Goal: Task Accomplishment & Management: Use online tool/utility

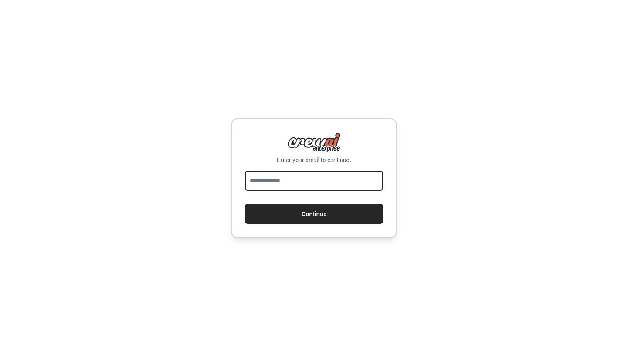
click at [299, 179] on input "email" at bounding box center [314, 181] width 138 height 20
click at [329, 180] on input "email" at bounding box center [314, 181] width 138 height 20
type input "**********"
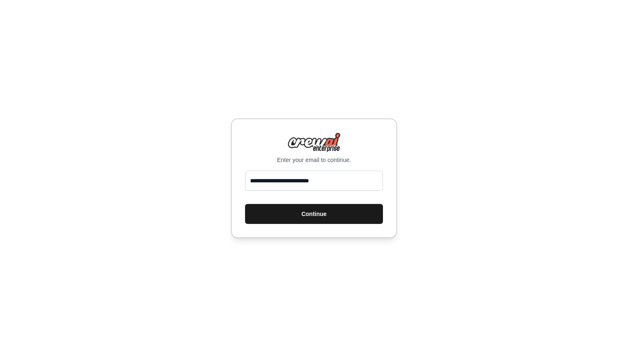
click at [333, 214] on button "Continue" at bounding box center [314, 214] width 138 height 20
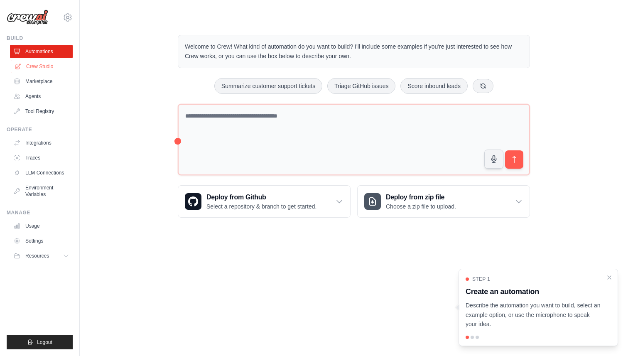
click at [46, 68] on link "Crew Studio" at bounding box center [42, 66] width 63 height 13
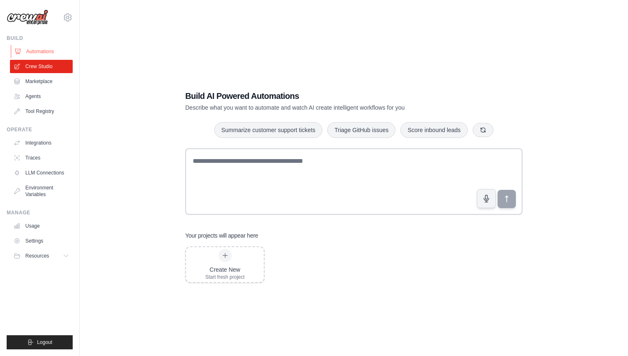
click at [44, 51] on link "Automations" at bounding box center [42, 51] width 63 height 13
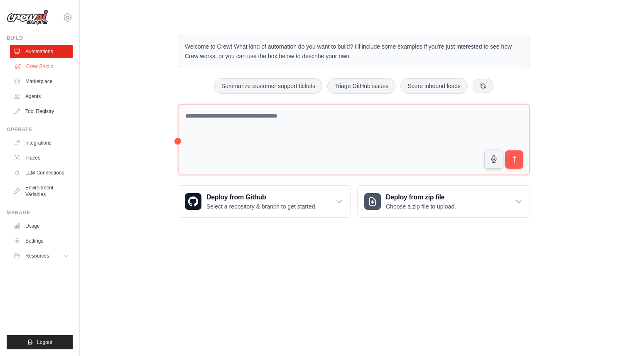
click at [43, 66] on link "Crew Studio" at bounding box center [42, 66] width 63 height 13
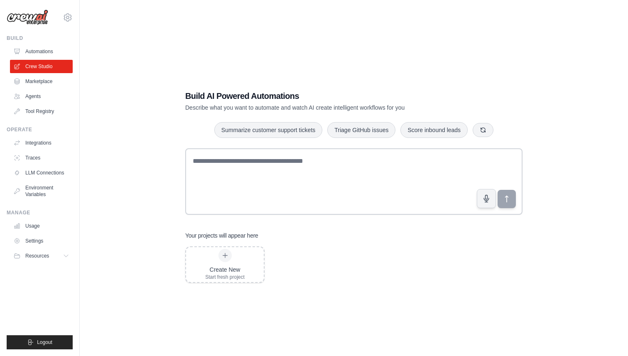
click at [42, 83] on link "Marketplace" at bounding box center [41, 81] width 63 height 13
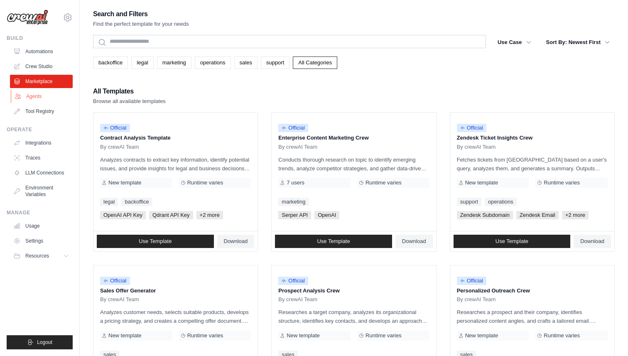
click at [45, 97] on link "Agents" at bounding box center [42, 96] width 63 height 13
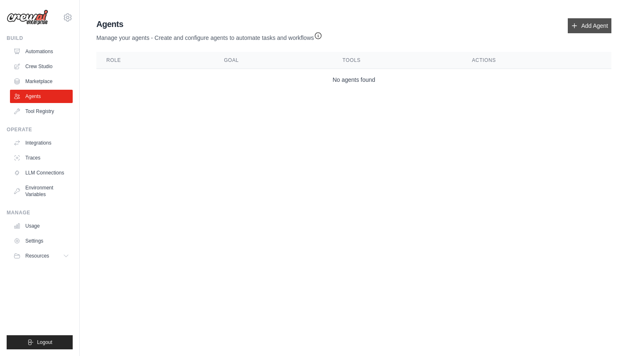
click at [578, 26] on link "Add Agent" at bounding box center [590, 25] width 44 height 15
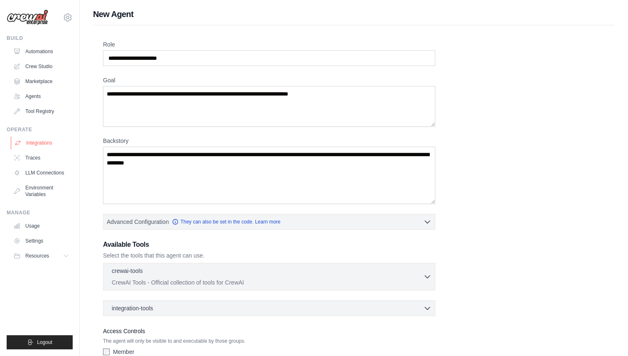
click at [42, 144] on link "Integrations" at bounding box center [42, 142] width 63 height 13
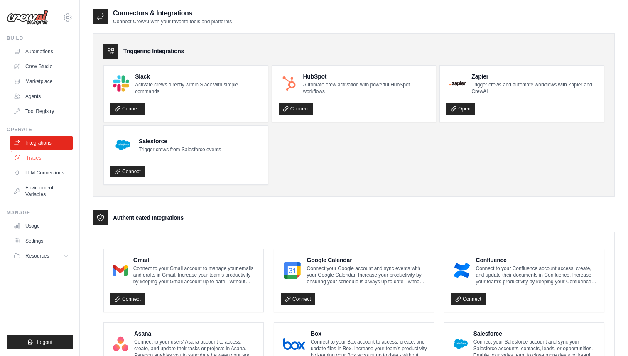
click at [39, 157] on link "Traces" at bounding box center [42, 157] width 63 height 13
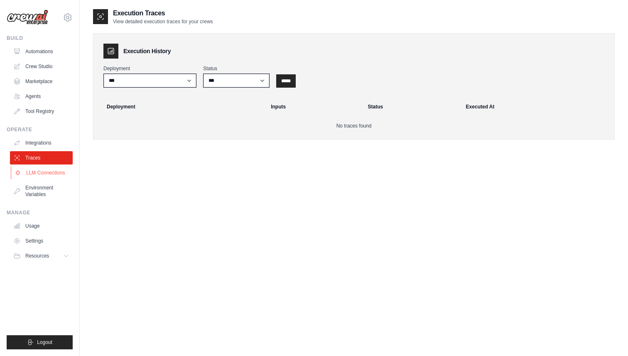
click at [38, 174] on link "LLM Connections" at bounding box center [42, 172] width 63 height 13
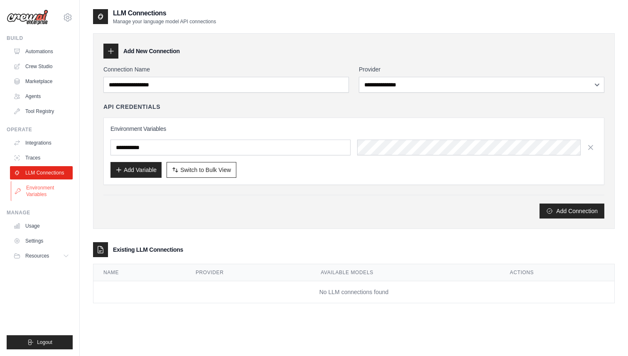
click at [45, 192] on link "Environment Variables" at bounding box center [42, 191] width 63 height 20
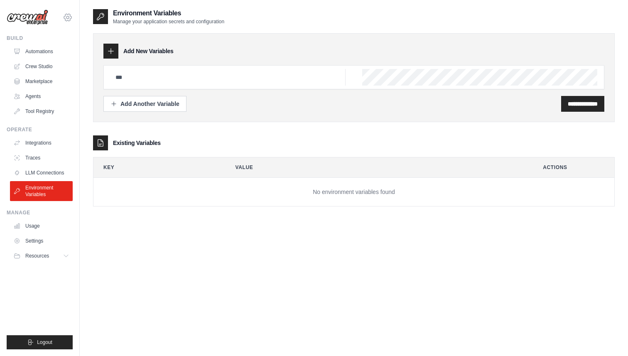
click at [69, 17] on icon at bounding box center [68, 17] width 10 height 10
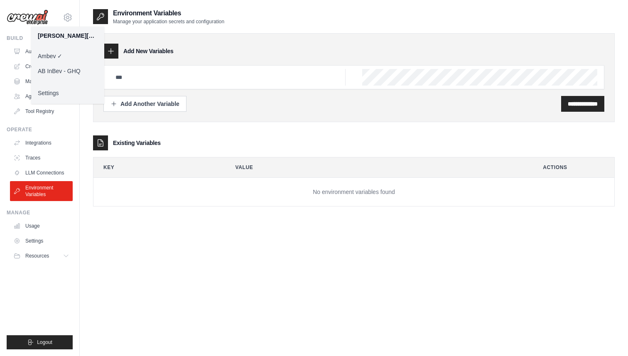
click at [66, 70] on link "AB InBev - GHQ" at bounding box center [67, 71] width 73 height 15
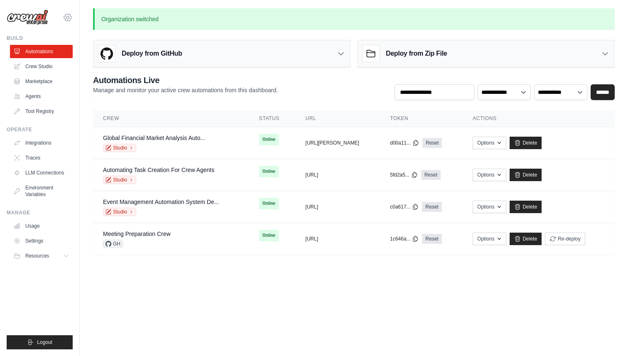
click at [69, 19] on icon at bounding box center [67, 17] width 7 height 7
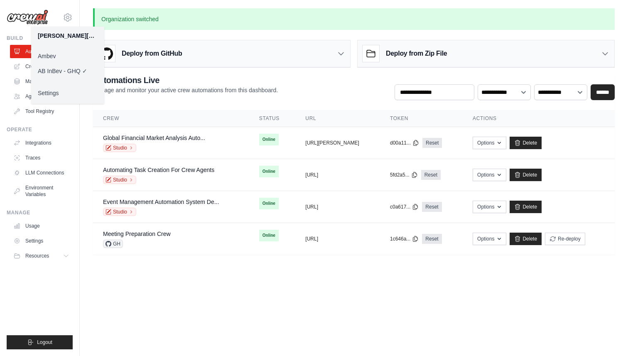
click at [204, 289] on body "[PERSON_NAME][EMAIL_ADDRESS][PERSON_NAME][DOMAIN_NAME] [GEOGRAPHIC_DATA] AB InB…" at bounding box center [314, 178] width 628 height 356
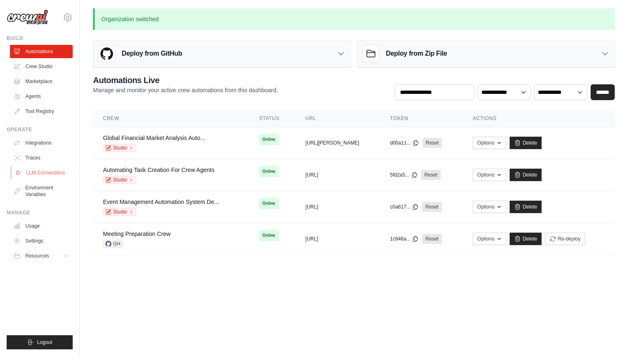
click at [50, 176] on link "LLM Connections" at bounding box center [42, 172] width 63 height 13
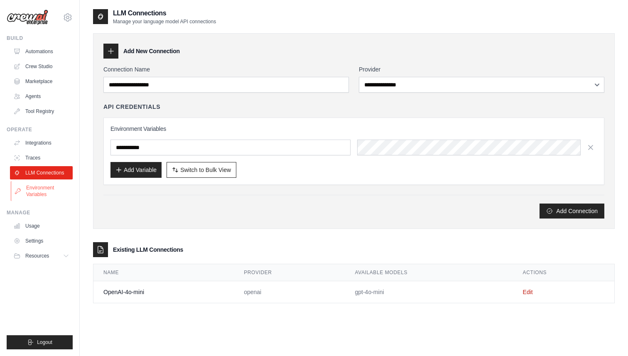
click at [45, 190] on link "Environment Variables" at bounding box center [42, 191] width 63 height 20
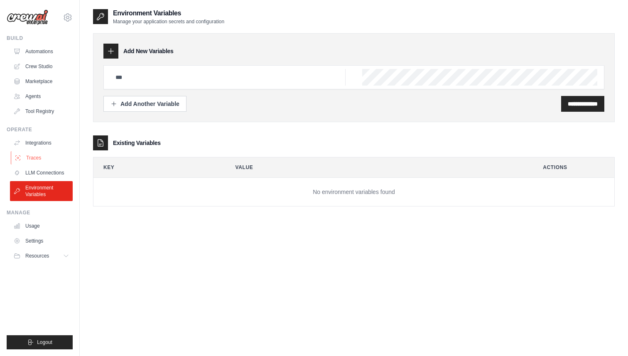
click at [42, 161] on link "Traces" at bounding box center [42, 157] width 63 height 13
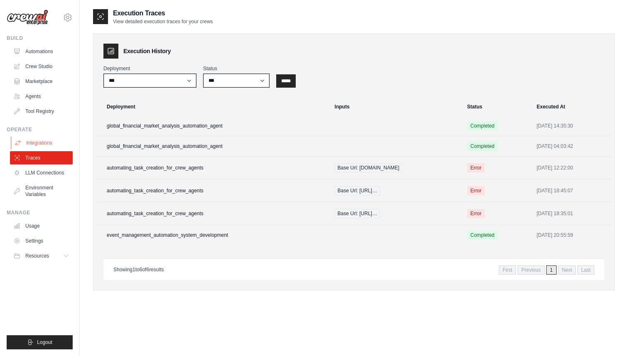
click at [50, 142] on link "Integrations" at bounding box center [42, 142] width 63 height 13
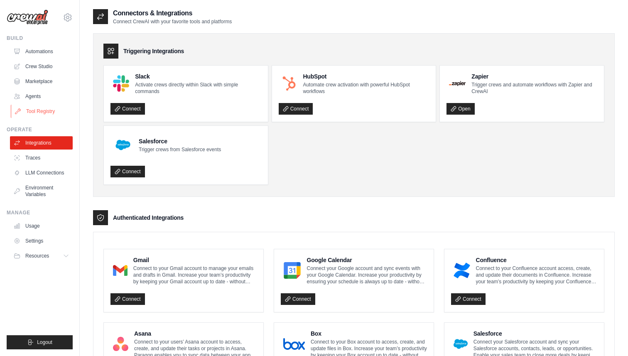
click at [50, 111] on link "Tool Registry" at bounding box center [42, 111] width 63 height 13
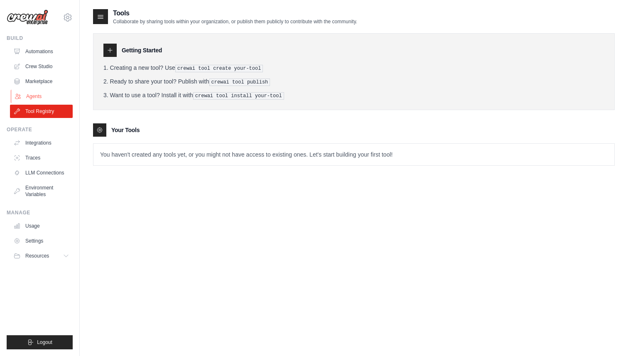
click at [43, 95] on link "Agents" at bounding box center [42, 96] width 63 height 13
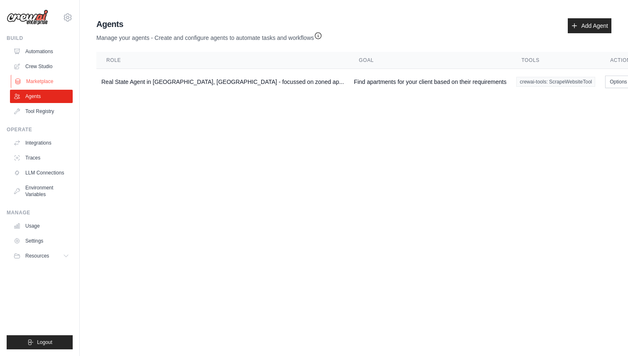
click at [58, 86] on link "Marketplace" at bounding box center [42, 81] width 63 height 13
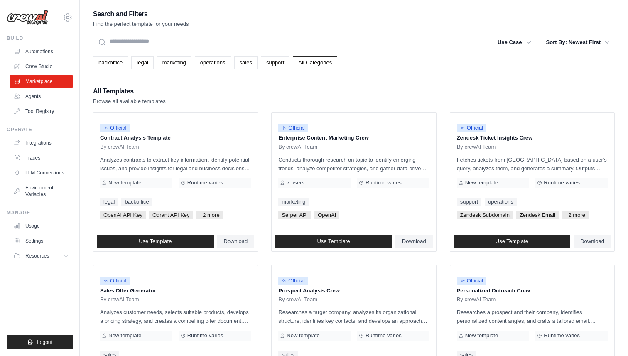
click at [45, 59] on ul "Automations Crew Studio Marketplace Agents Tool Registry" at bounding box center [41, 81] width 63 height 73
click at [46, 70] on link "Crew Studio" at bounding box center [42, 66] width 63 height 13
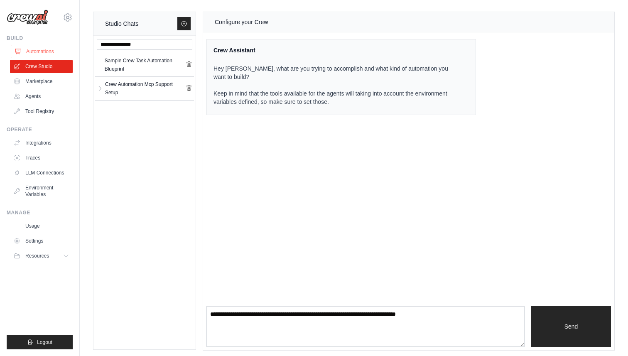
click at [54, 51] on link "Automations" at bounding box center [42, 51] width 63 height 13
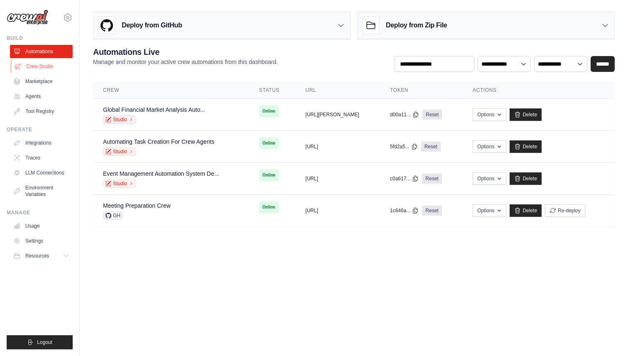
click at [50, 66] on link "Crew Studio" at bounding box center [42, 66] width 63 height 13
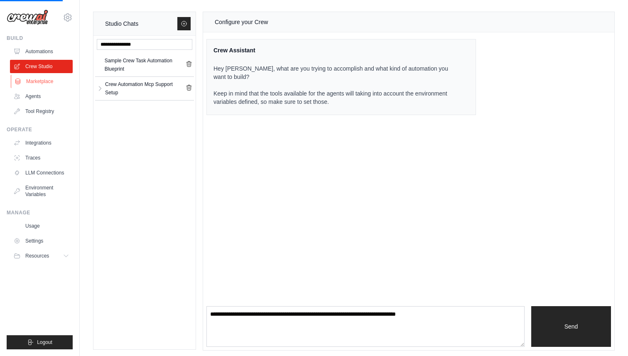
click at [49, 78] on link "Marketplace" at bounding box center [42, 81] width 63 height 13
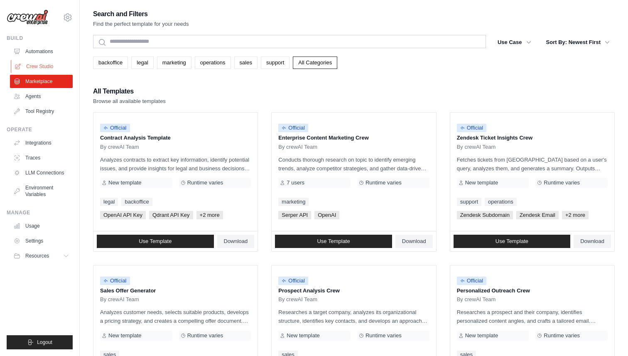
click at [49, 61] on link "Crew Studio" at bounding box center [42, 66] width 63 height 13
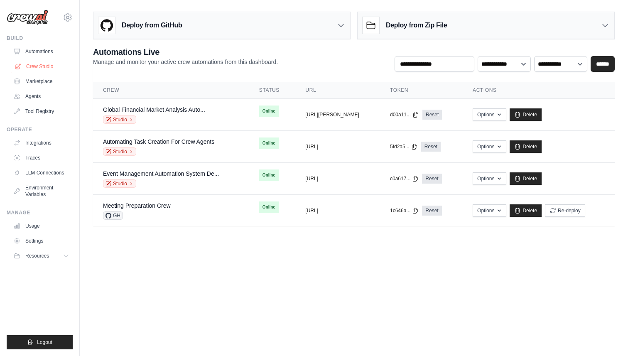
click at [41, 68] on link "Crew Studio" at bounding box center [42, 66] width 63 height 13
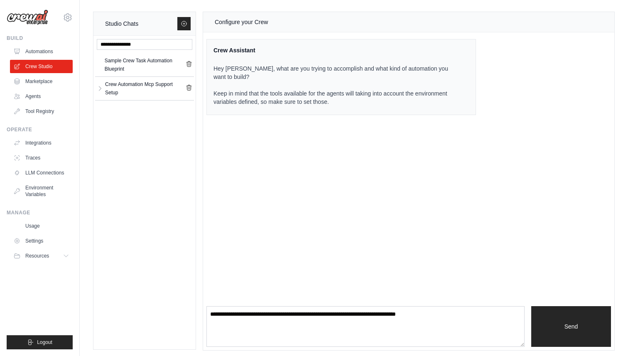
click at [40, 52] on link "Automations" at bounding box center [41, 51] width 63 height 13
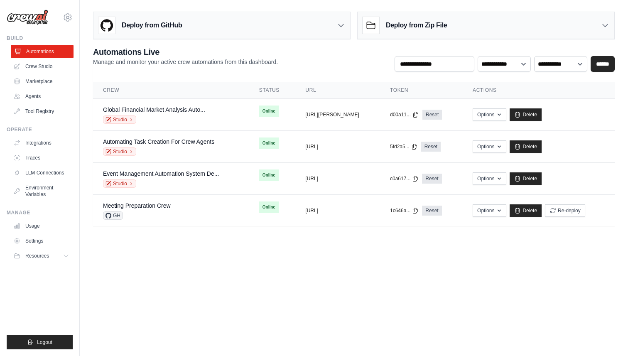
click at [40, 52] on link "Automations" at bounding box center [42, 51] width 63 height 13
click at [40, 71] on link "Crew Studio" at bounding box center [42, 66] width 63 height 13
click at [52, 64] on link "Crew Studio" at bounding box center [42, 66] width 63 height 13
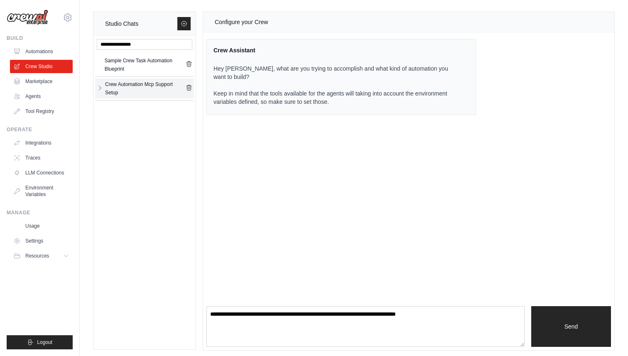
click at [100, 91] on icon "button" at bounding box center [100, 88] width 7 height 7
click at [291, 77] on p "Hey Marco, what are you trying to accomplish and what kind of automation you wa…" at bounding box center [335, 85] width 245 height 42
click at [142, 66] on div "Sample Crew Task Automation Blueprint" at bounding box center [145, 64] width 81 height 17
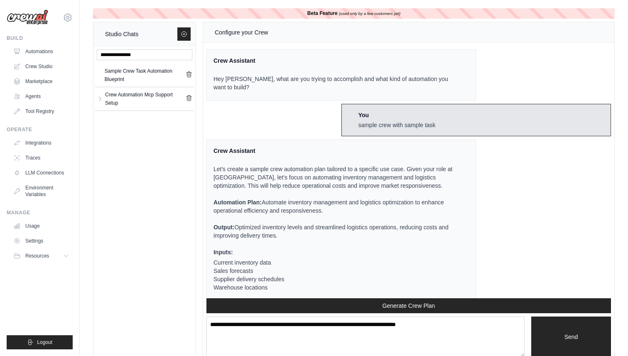
scroll to position [766, 0]
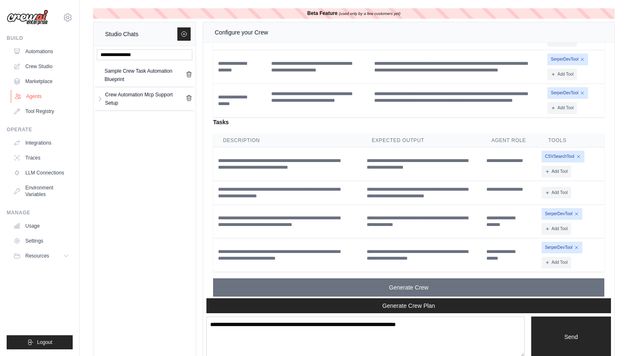
click at [37, 98] on link "Agents" at bounding box center [42, 96] width 63 height 13
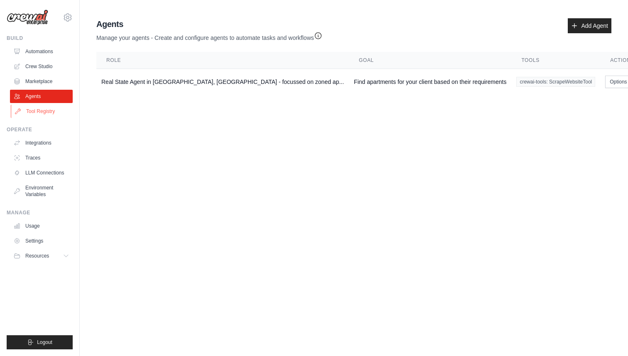
click at [37, 110] on link "Tool Registry" at bounding box center [42, 111] width 63 height 13
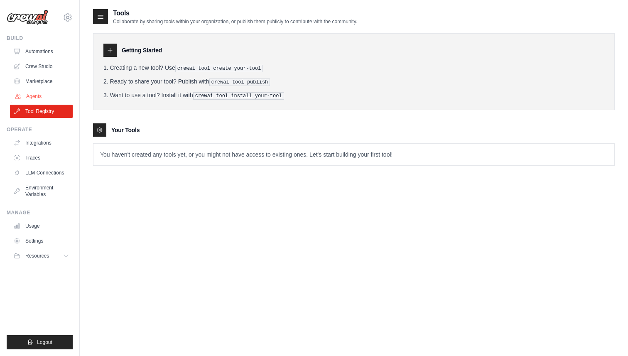
click at [39, 91] on link "Agents" at bounding box center [42, 96] width 63 height 13
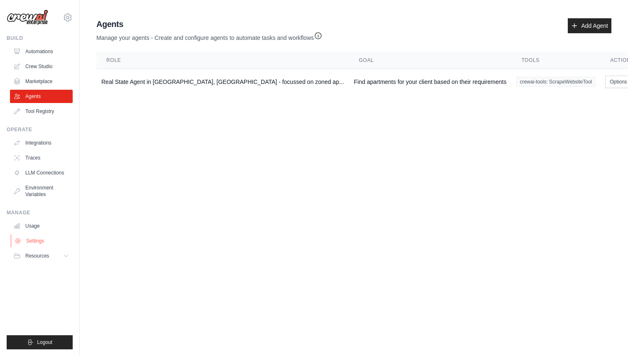
click at [33, 240] on link "Settings" at bounding box center [42, 240] width 63 height 13
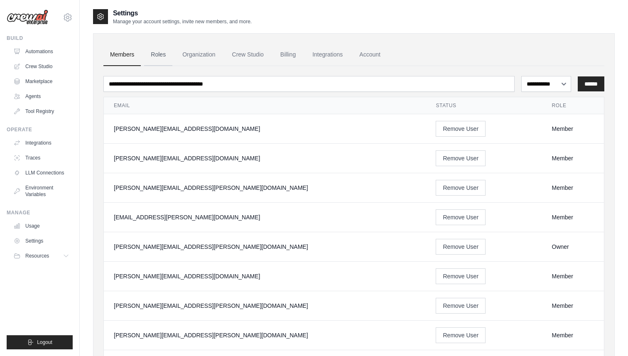
click at [156, 55] on link "Roles" at bounding box center [158, 55] width 28 height 22
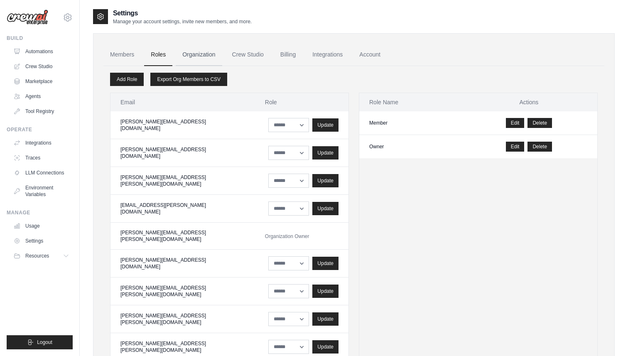
click at [199, 55] on link "Organization" at bounding box center [199, 55] width 46 height 22
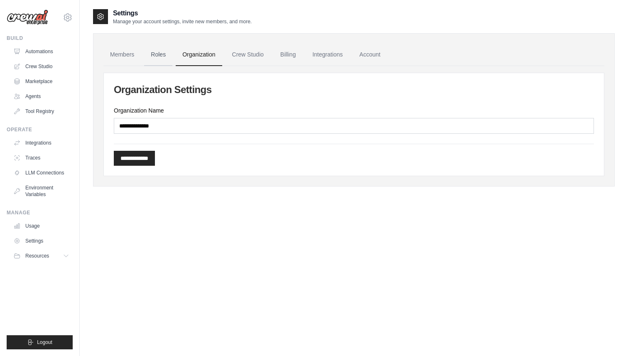
click at [159, 57] on link "Roles" at bounding box center [158, 55] width 28 height 22
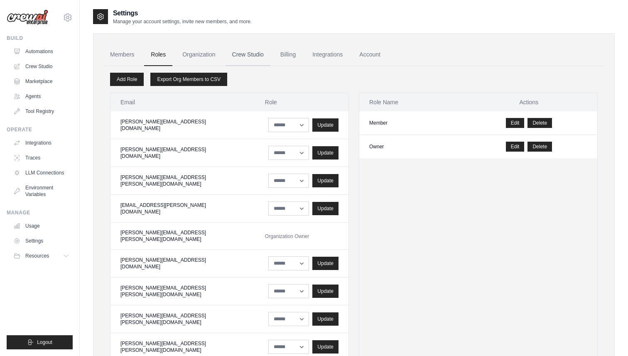
click at [252, 59] on link "Crew Studio" at bounding box center [247, 55] width 45 height 22
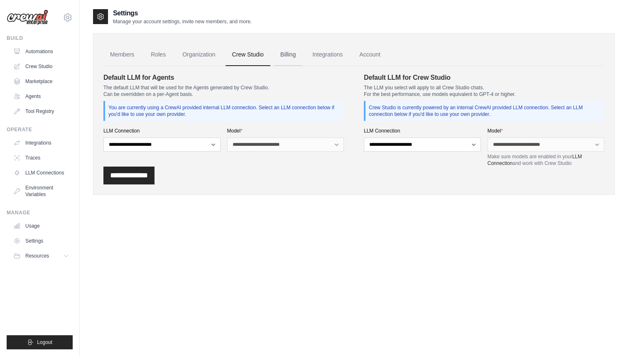
click at [287, 55] on link "Billing" at bounding box center [288, 55] width 29 height 22
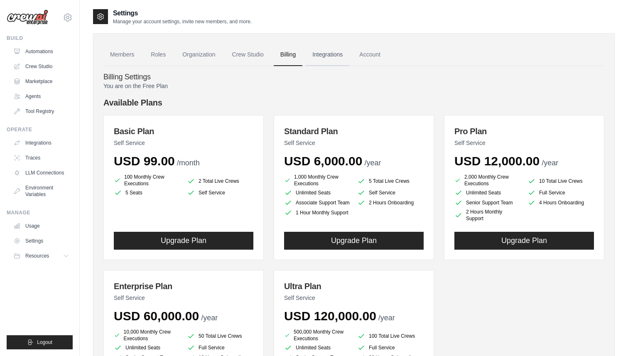
click at [328, 59] on link "Integrations" at bounding box center [328, 55] width 44 height 22
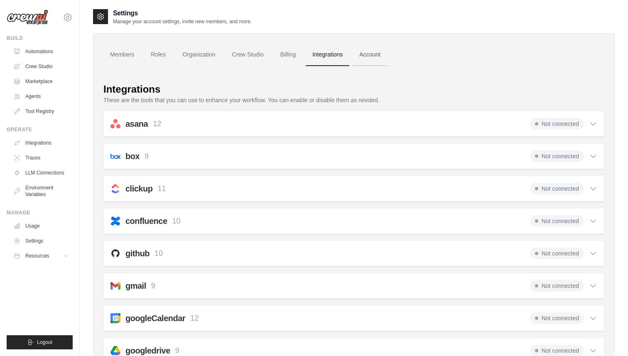
click at [367, 53] on link "Account" at bounding box center [369, 55] width 34 height 22
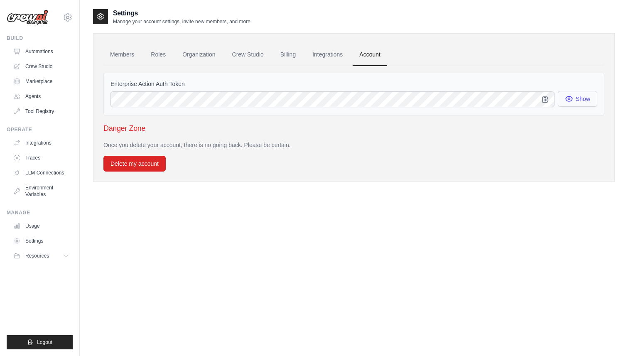
click at [578, 99] on button "Show" at bounding box center [577, 99] width 39 height 16
click at [324, 51] on link "Integrations" at bounding box center [328, 55] width 44 height 22
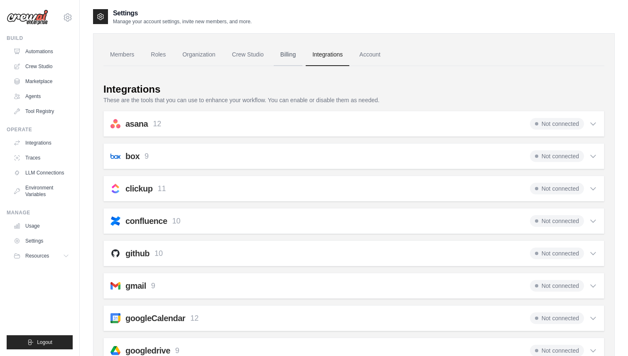
click at [288, 57] on link "Billing" at bounding box center [288, 55] width 29 height 22
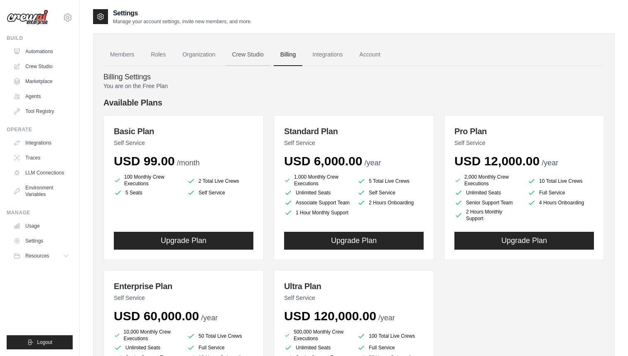
click at [238, 52] on link "Crew Studio" at bounding box center [247, 55] width 45 height 22
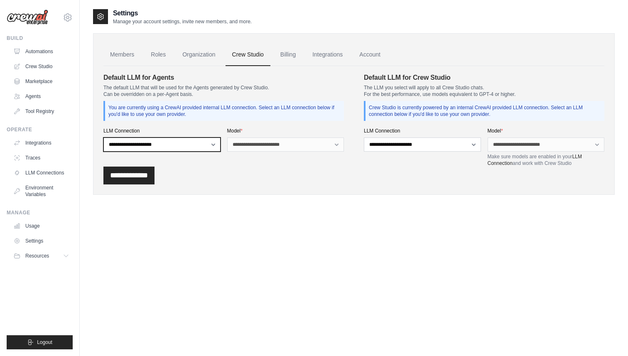
click at [208, 145] on select "**********" at bounding box center [161, 144] width 117 height 14
click at [41, 160] on link "Traces" at bounding box center [42, 157] width 63 height 13
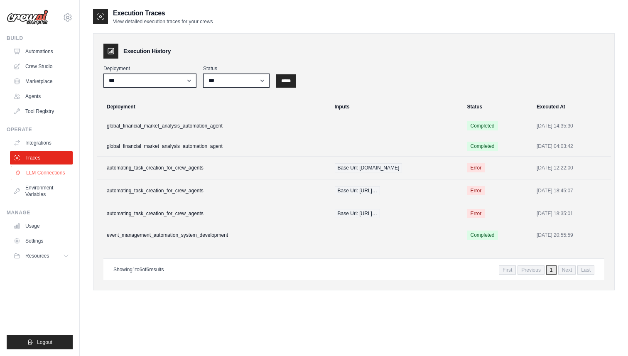
click at [40, 169] on link "LLM Connections" at bounding box center [42, 172] width 63 height 13
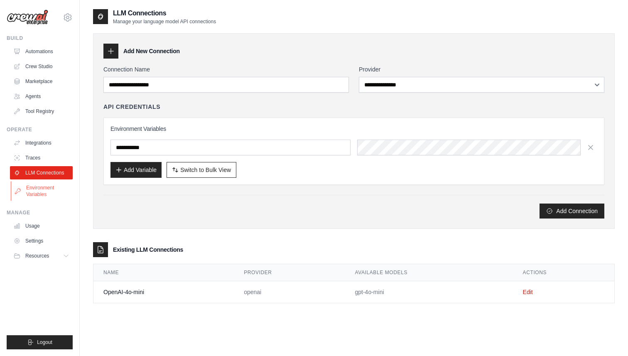
click at [42, 188] on link "Environment Variables" at bounding box center [42, 191] width 63 height 20
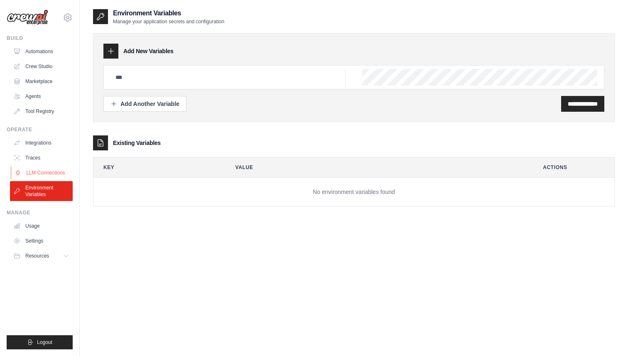
click at [43, 166] on link "LLM Connections" at bounding box center [42, 172] width 63 height 13
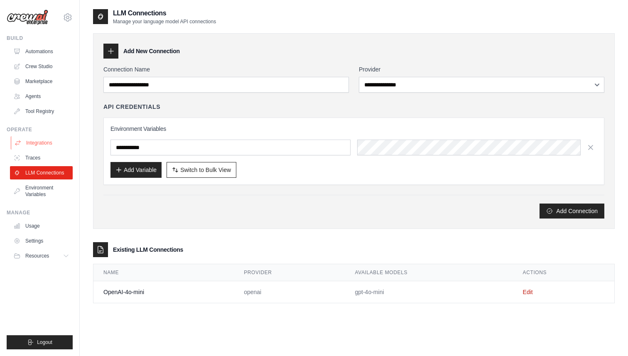
click at [44, 142] on link "Integrations" at bounding box center [42, 142] width 63 height 13
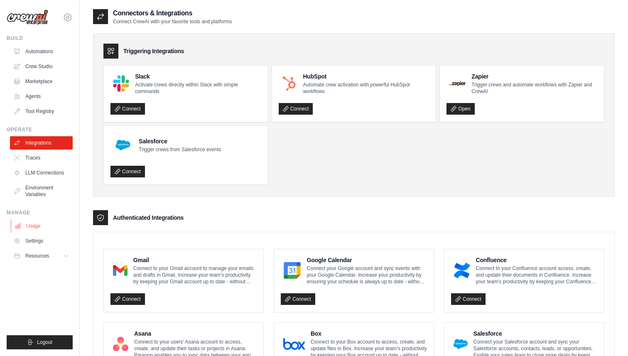
click at [38, 225] on link "Usage" at bounding box center [42, 225] width 63 height 13
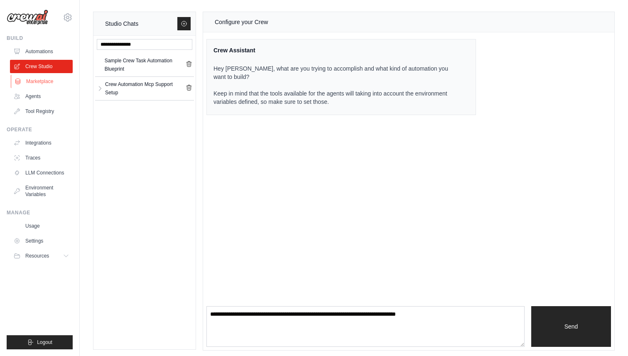
click at [44, 78] on link "Marketplace" at bounding box center [42, 81] width 63 height 13
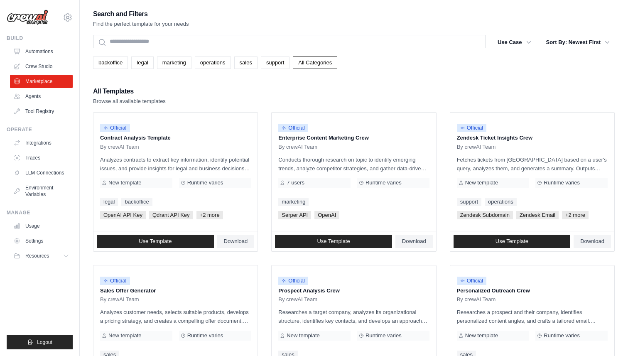
click at [46, 54] on link "Automations" at bounding box center [41, 51] width 63 height 13
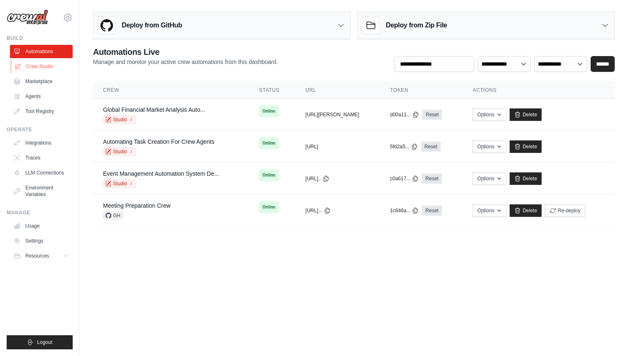
click at [45, 65] on link "Crew Studio" at bounding box center [42, 66] width 63 height 13
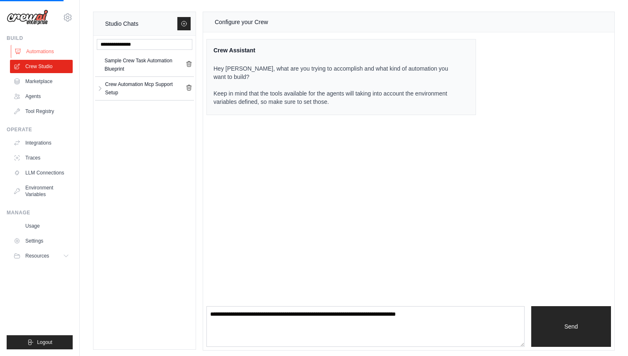
click at [45, 53] on link "Automations" at bounding box center [42, 51] width 63 height 13
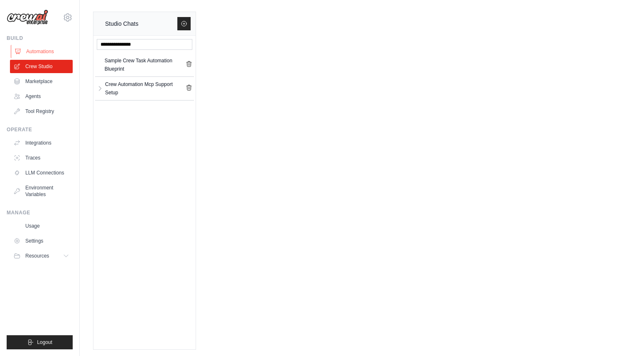
click at [48, 51] on link "Automations" at bounding box center [42, 51] width 63 height 13
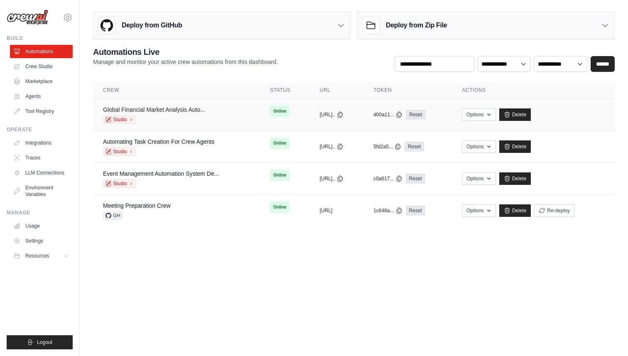
click at [159, 108] on link "Global Financial Market Analysis Auto..." at bounding box center [154, 109] width 102 height 7
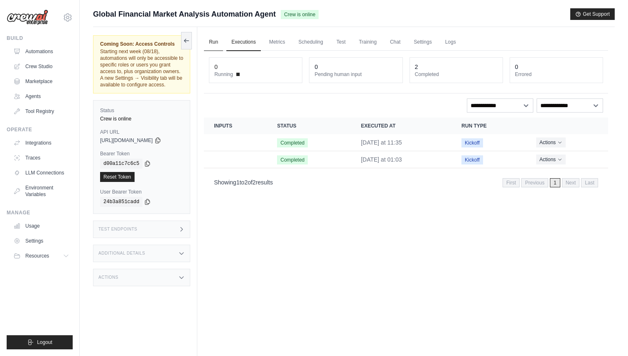
click at [212, 37] on link "Run" at bounding box center [213, 42] width 19 height 17
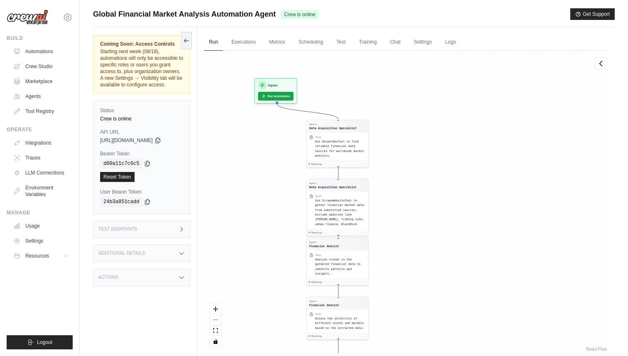
drag, startPoint x: 295, startPoint y: 119, endPoint x: 228, endPoint y: 246, distance: 143.7
click at [228, 246] on div "Agent Data Acquisition Specialist Task Use SerperDevTool to find reliable finan…" at bounding box center [406, 202] width 404 height 302
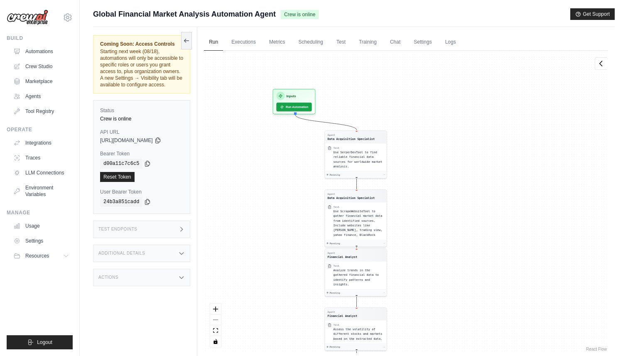
drag, startPoint x: 237, startPoint y: 157, endPoint x: 255, endPoint y: 168, distance: 21.2
click at [255, 168] on div "Agent Data Acquisition Specialist Task Use SerperDevTool to find reliable finan…" at bounding box center [406, 202] width 404 height 302
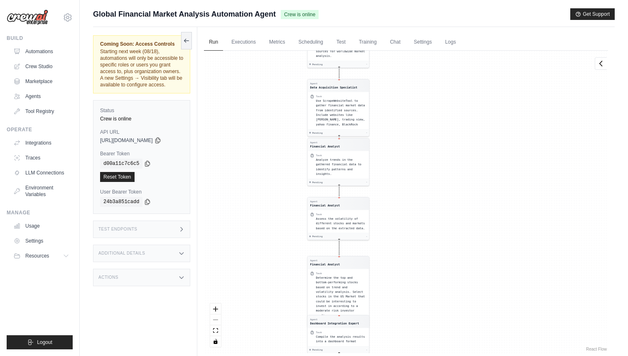
drag, startPoint x: 299, startPoint y: 257, endPoint x: 281, endPoint y: 147, distance: 111.8
click at [281, 147] on div "Agent Data Acquisition Specialist Task Use SerperDevTool to find reliable finan…" at bounding box center [406, 202] width 404 height 302
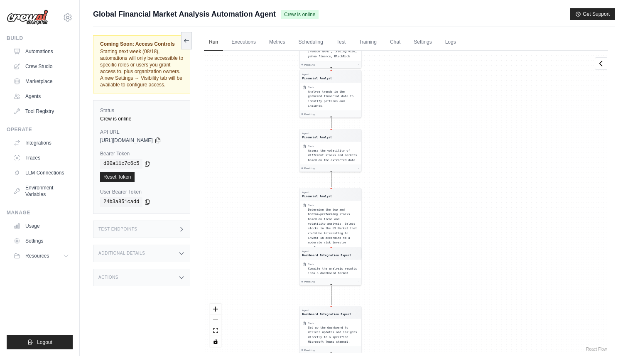
drag, startPoint x: 278, startPoint y: 279, endPoint x: 266, endPoint y: 118, distance: 161.9
click at [266, 118] on div "Agent Data Acquisition Specialist Task Use SerperDevTool to find reliable finan…" at bounding box center [406, 202] width 404 height 302
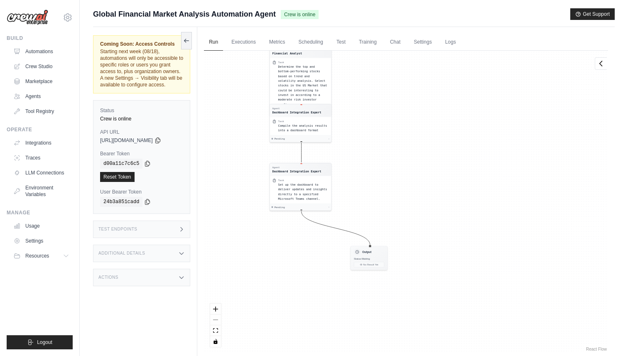
drag, startPoint x: 286, startPoint y: 212, endPoint x: 260, endPoint y: 164, distance: 54.8
click at [260, 164] on div "Agent Data Acquisition Specialist Task Use SerperDevTool to find reliable finan…" at bounding box center [406, 202] width 404 height 302
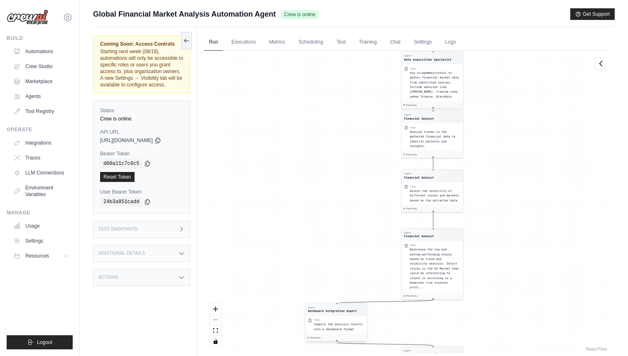
drag, startPoint x: 307, startPoint y: 109, endPoint x: 343, endPoint y: 308, distance: 202.5
click at [343, 308] on div "Agent" at bounding box center [332, 307] width 49 height 3
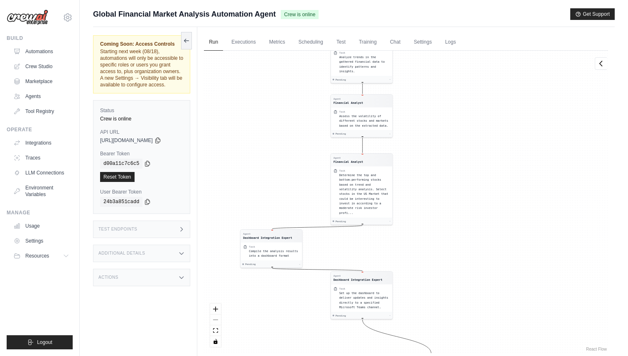
drag, startPoint x: 328, startPoint y: 232, endPoint x: 267, endPoint y: 159, distance: 95.8
click at [267, 159] on div "Agent Data Acquisition Specialist Task Use SerperDevTool to find reliable finan…" at bounding box center [406, 202] width 404 height 302
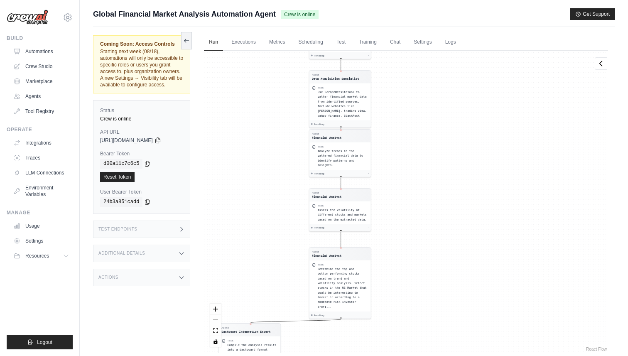
drag, startPoint x: 267, startPoint y: 159, endPoint x: 245, endPoint y: 251, distance: 95.1
click at [245, 251] on div "Agent Data Acquisition Specialist Task Use SerperDevTool to find reliable finan…" at bounding box center [406, 202] width 404 height 302
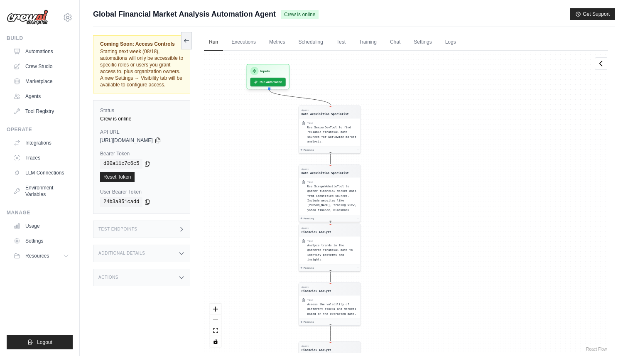
drag, startPoint x: 257, startPoint y: 193, endPoint x: 245, endPoint y: 297, distance: 104.9
click at [245, 297] on div "Agent Data Acquisition Specialist Task Use SerperDevTool to find reliable finan…" at bounding box center [406, 202] width 404 height 302
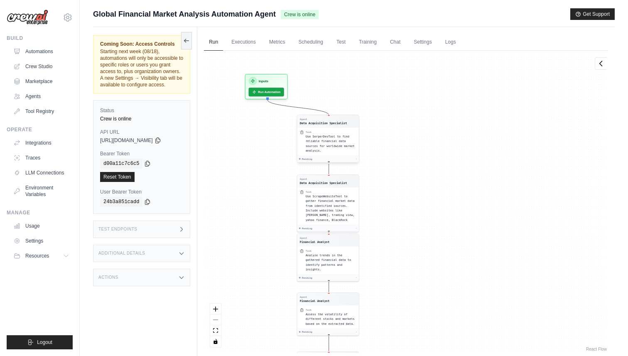
click at [326, 139] on span "Use SerperDevTool to find reliable financial data sources for worldwide market …" at bounding box center [330, 143] width 49 height 17
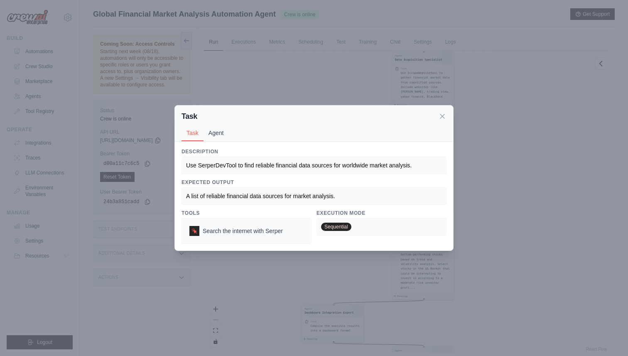
click at [213, 135] on button "Agent" at bounding box center [215, 133] width 25 height 16
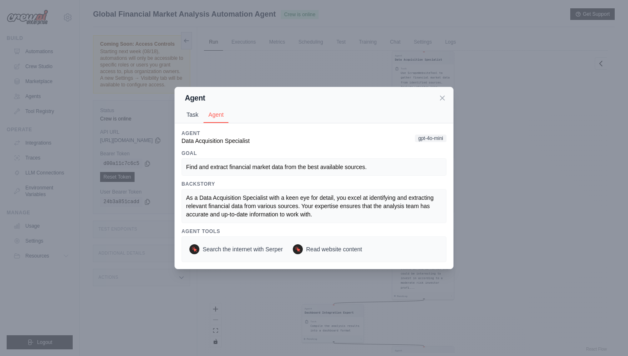
click at [187, 115] on button "Task" at bounding box center [192, 115] width 22 height 16
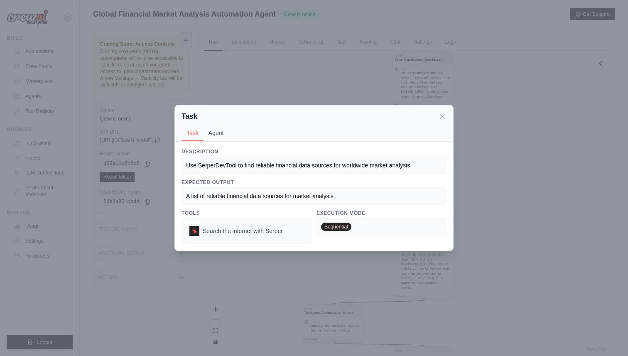
click at [211, 132] on button "Agent" at bounding box center [215, 133] width 25 height 16
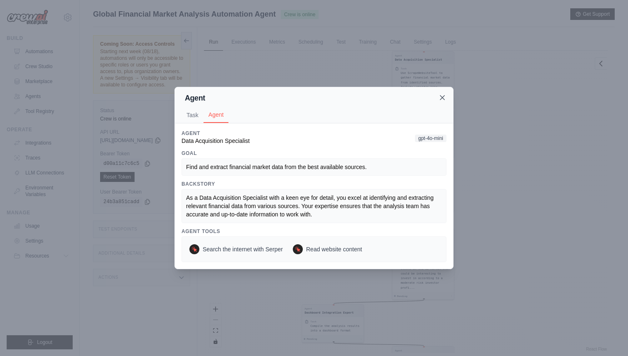
click at [445, 96] on icon at bounding box center [442, 97] width 8 height 8
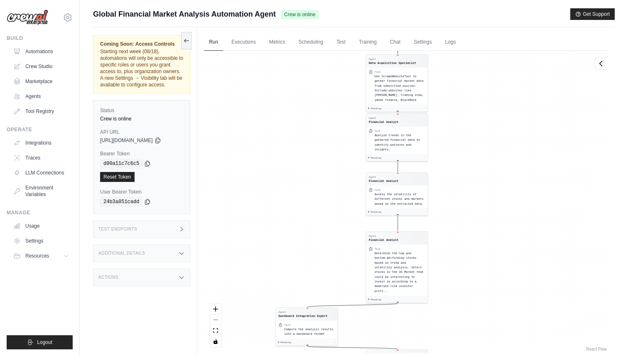
drag, startPoint x: 276, startPoint y: 106, endPoint x: 250, endPoint y: 110, distance: 26.4
click at [250, 110] on div "Agent Data Acquisition Specialist Task Use SerperDevTool to find reliable finan…" at bounding box center [406, 202] width 404 height 302
click at [166, 58] on span "Starting next week (08/18), automations will only be accessible to specific rol…" at bounding box center [141, 68] width 83 height 39
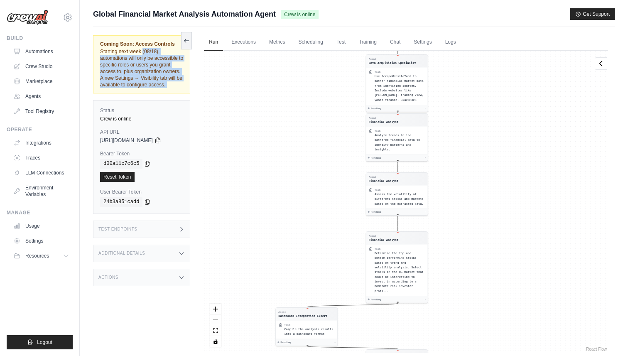
click at [166, 58] on span "Starting next week (08/18), automations will only be accessible to specific rol…" at bounding box center [141, 68] width 83 height 39
click at [169, 59] on span "Starting next week (08/18), automations will only be accessible to specific rol…" at bounding box center [141, 68] width 83 height 39
drag, startPoint x: 169, startPoint y: 59, endPoint x: 177, endPoint y: 87, distance: 29.2
click at [177, 87] on div "Coming Soon: Access Controls Starting next week (08/18), automations will only …" at bounding box center [141, 64] width 83 height 47
click at [177, 86] on div "Coming Soon: Access Controls Starting next week (08/18), automations will only …" at bounding box center [141, 64] width 83 height 47
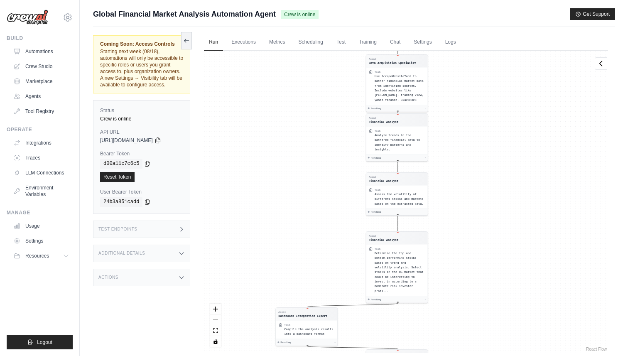
click at [177, 86] on div "Coming Soon: Access Controls Starting next week (08/18), automations will only …" at bounding box center [141, 64] width 83 height 47
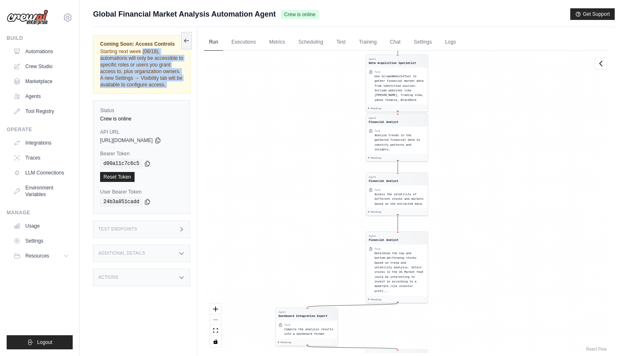
click at [177, 86] on div "Coming Soon: Access Controls Starting next week (08/18), automations will only …" at bounding box center [141, 64] width 83 height 47
click at [250, 51] on div "Agent Data Acquisition Specialist Task Use SerperDevTool to find reliable finan…" at bounding box center [406, 202] width 404 height 302
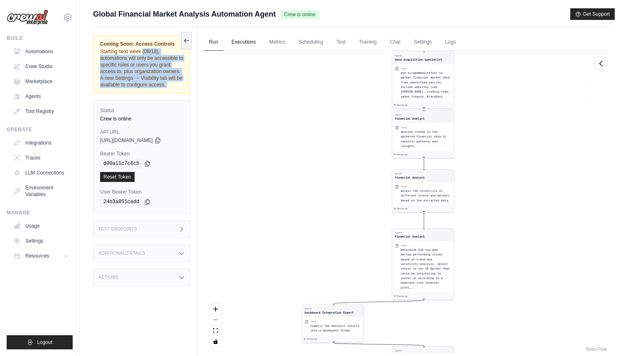
click at [250, 47] on link "Executions" at bounding box center [243, 42] width 34 height 17
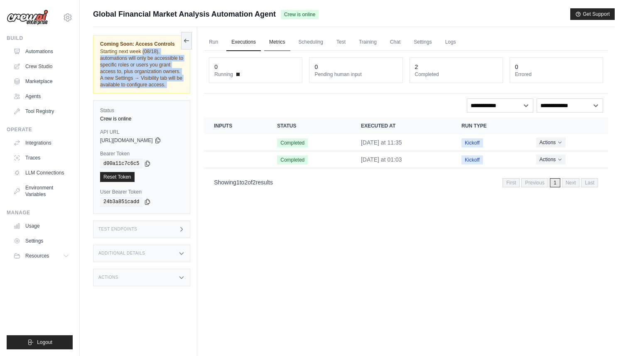
click at [282, 45] on link "Metrics" at bounding box center [277, 42] width 26 height 17
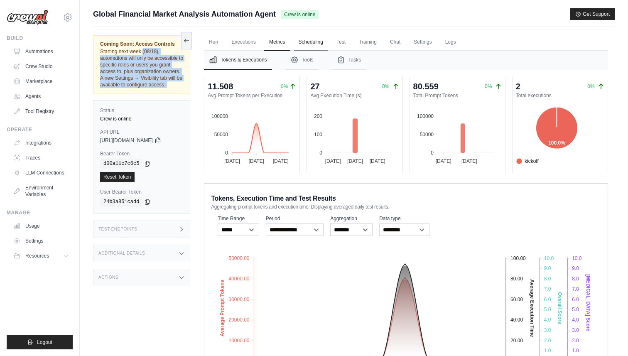
click at [313, 41] on link "Scheduling" at bounding box center [311, 42] width 34 height 17
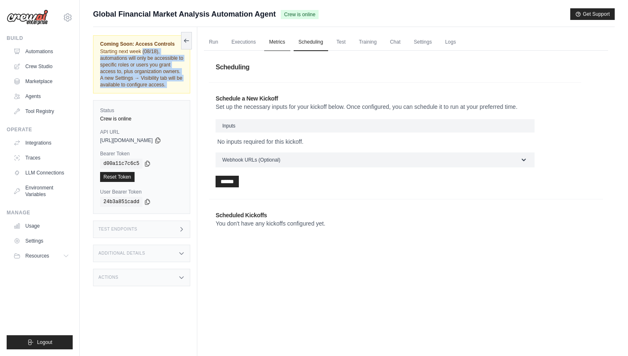
click at [279, 39] on link "Metrics" at bounding box center [277, 42] width 26 height 17
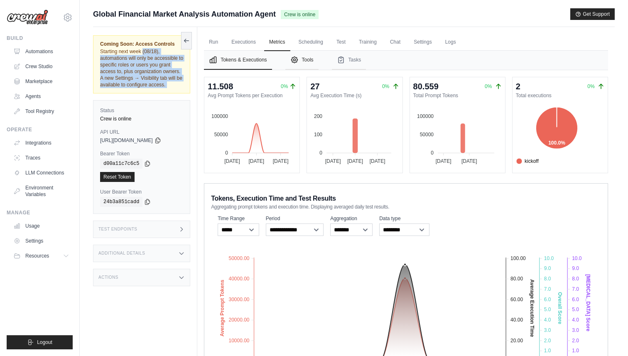
click at [296, 62] on icon "Tabs" at bounding box center [294, 60] width 6 height 6
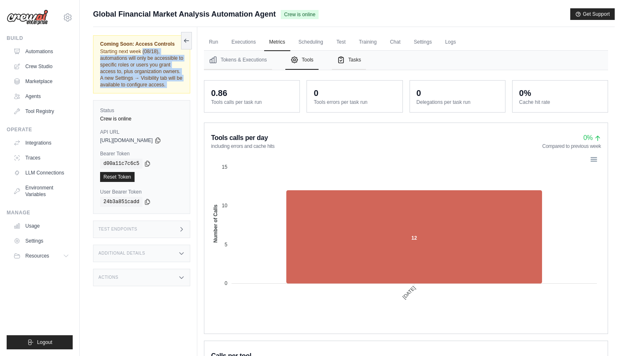
click at [344, 63] on icon "Tabs" at bounding box center [341, 60] width 8 height 8
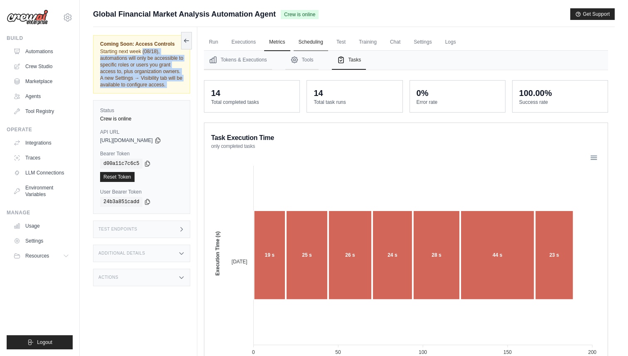
click at [317, 45] on link "Scheduling" at bounding box center [311, 42] width 34 height 17
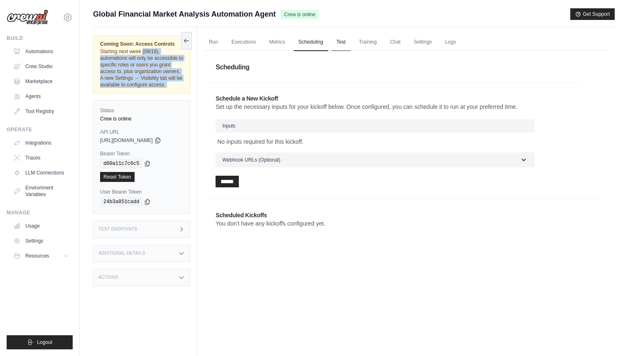
click at [343, 44] on link "Test" at bounding box center [340, 42] width 19 height 17
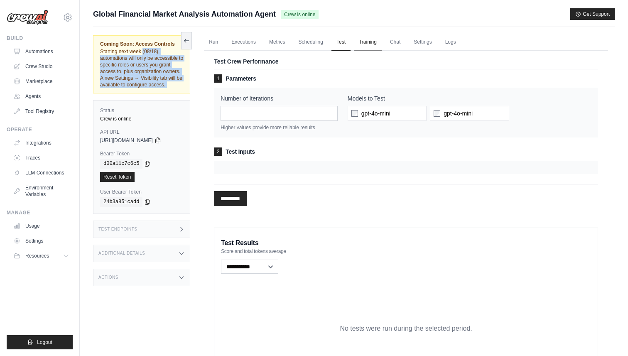
click at [375, 43] on link "Training" at bounding box center [368, 42] width 28 height 17
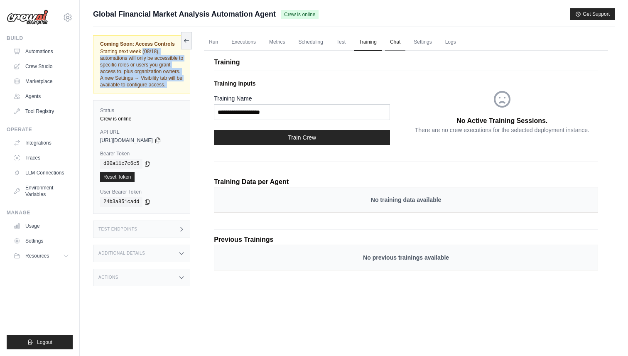
click at [393, 40] on link "Chat" at bounding box center [395, 42] width 20 height 17
click at [392, 42] on link "Chat" at bounding box center [395, 42] width 20 height 17
click at [420, 40] on link "Settings" at bounding box center [423, 42] width 28 height 17
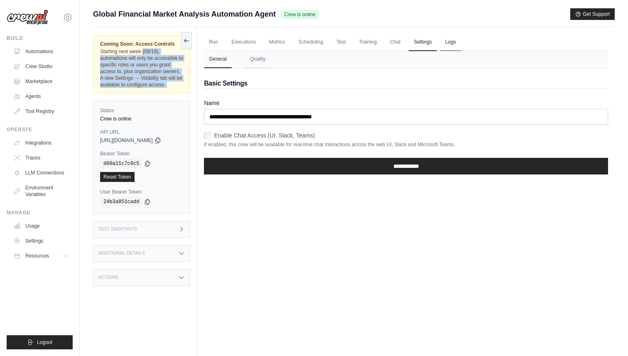
click at [454, 42] on link "Logs" at bounding box center [450, 42] width 21 height 17
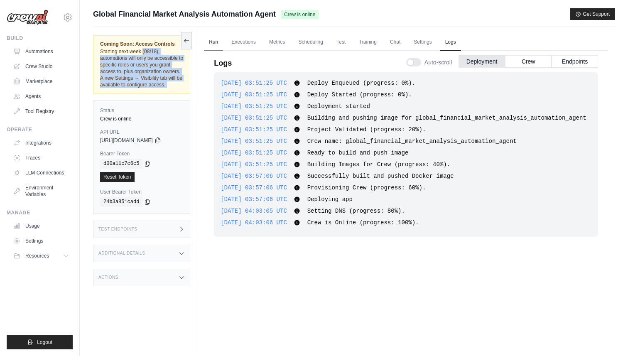
click at [210, 39] on link "Run" at bounding box center [213, 42] width 19 height 17
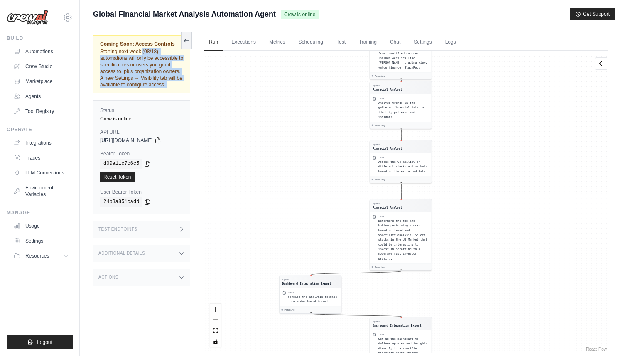
drag, startPoint x: 351, startPoint y: 194, endPoint x: 328, endPoint y: 166, distance: 36.0
click at [328, 166] on div "Agent Data Acquisition Specialist Task Use SerperDevTool to find reliable finan…" at bounding box center [406, 202] width 404 height 302
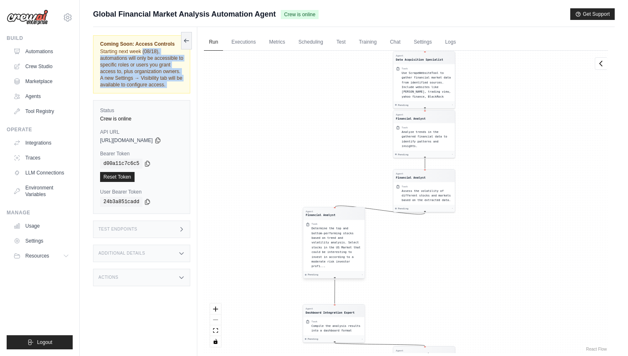
drag, startPoint x: 387, startPoint y: 203, endPoint x: 320, endPoint y: 210, distance: 67.3
click at [320, 210] on div "Agent" at bounding box center [321, 211] width 30 height 3
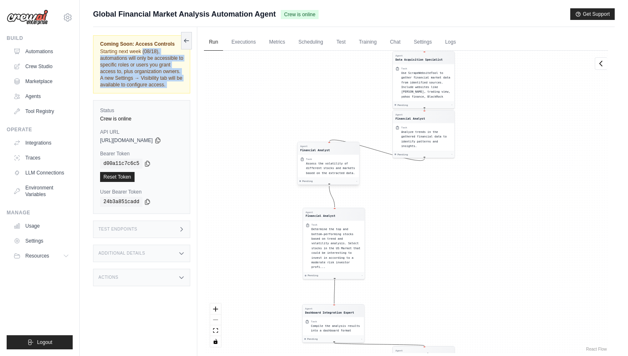
drag, startPoint x: 408, startPoint y: 175, endPoint x: 313, endPoint y: 148, distance: 98.7
click at [313, 148] on div "Financial Analyst" at bounding box center [315, 150] width 30 height 4
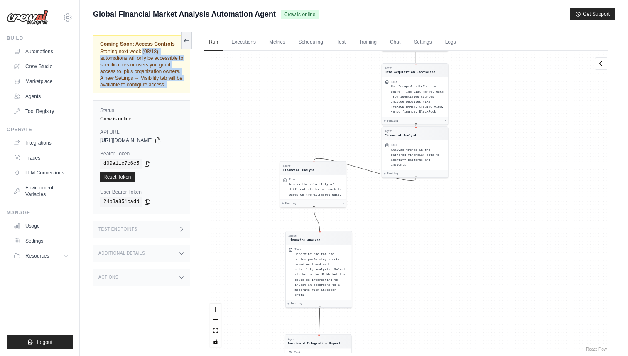
drag, startPoint x: 330, startPoint y: 103, endPoint x: 291, endPoint y: 140, distance: 53.4
click at [291, 140] on div "Agent Data Acquisition Specialist Task Use SerperDevTool to find reliable finan…" at bounding box center [406, 202] width 404 height 302
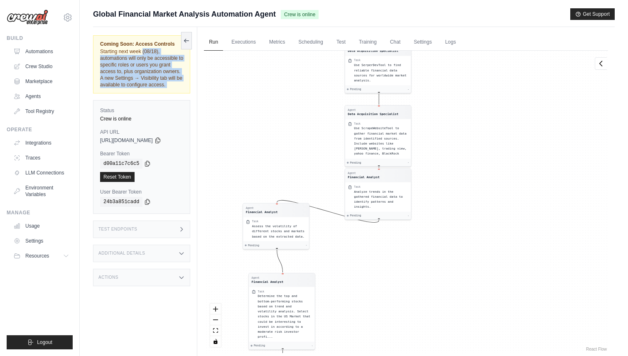
drag, startPoint x: 291, startPoint y: 140, endPoint x: 273, endPoint y: 165, distance: 31.1
click at [273, 165] on div "Agent Data Acquisition Specialist Task Use SerperDevTool to find reliable finan…" at bounding box center [406, 202] width 404 height 302
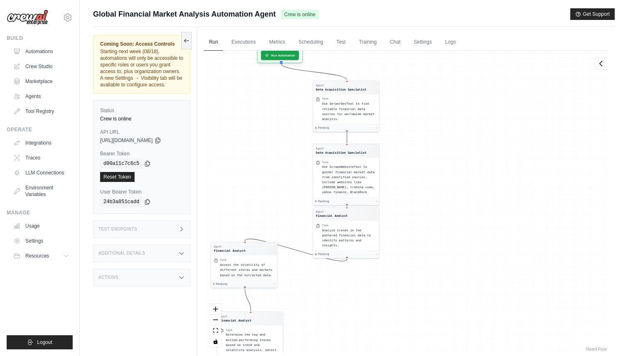
drag, startPoint x: 274, startPoint y: 137, endPoint x: 231, endPoint y: 194, distance: 70.8
click at [231, 194] on div "Agent Data Acquisition Specialist Task Use SerperDevTool to find reliable finan…" at bounding box center [406, 202] width 404 height 302
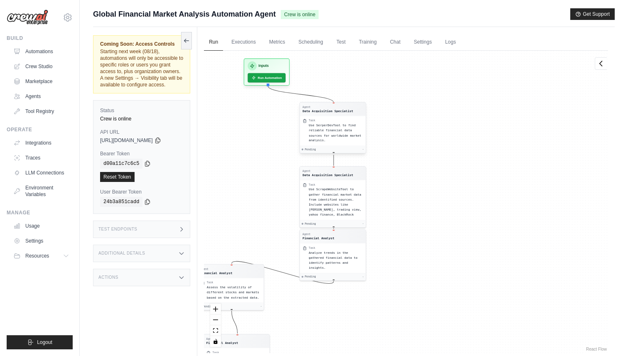
click at [332, 133] on span "Use SerperDevTool to find reliable financial data sources for worldwide market …" at bounding box center [334, 132] width 52 height 19
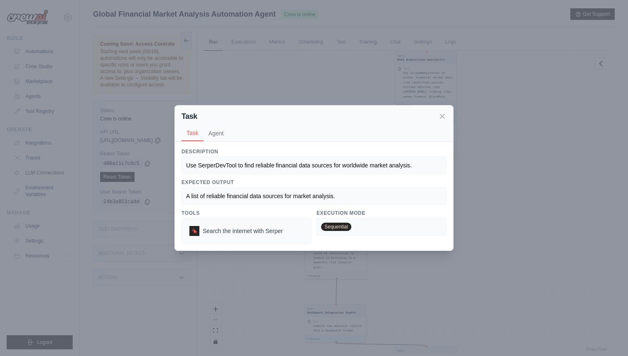
click at [282, 164] on span "Use SerperDevTool to find reliable financial data sources for worldwide market …" at bounding box center [298, 165] width 225 height 7
click at [218, 135] on button "Agent" at bounding box center [215, 133] width 25 height 16
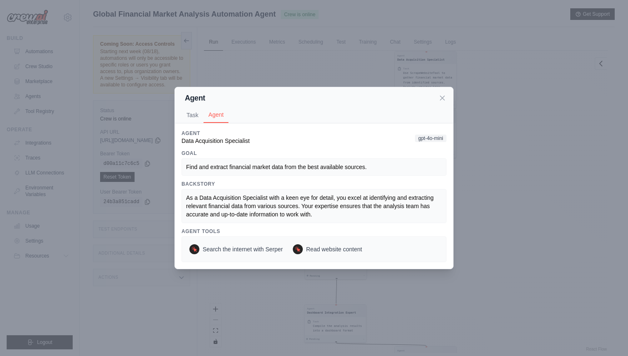
click at [226, 141] on span "Data Acquisition Specialist" at bounding box center [215, 140] width 68 height 7
click at [443, 99] on icon at bounding box center [442, 97] width 4 height 4
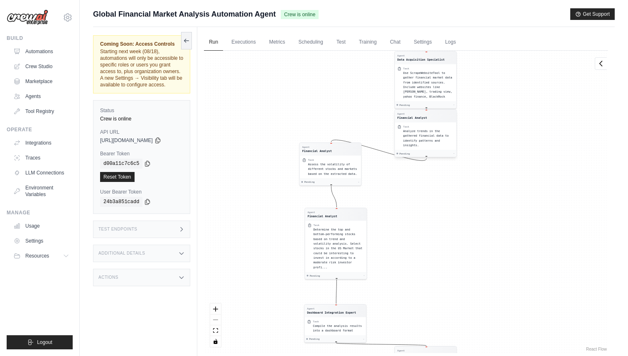
click at [419, 126] on div "Task" at bounding box center [428, 126] width 51 height 3
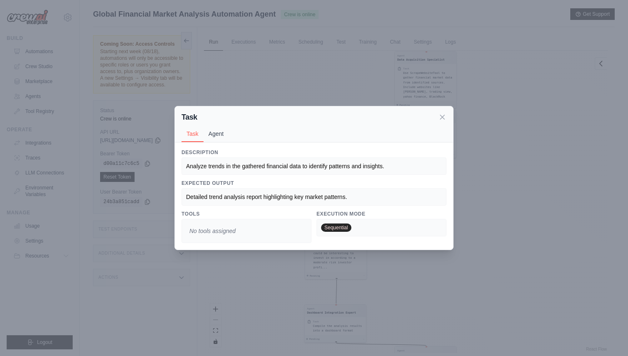
click at [221, 130] on button "Agent" at bounding box center [215, 134] width 25 height 16
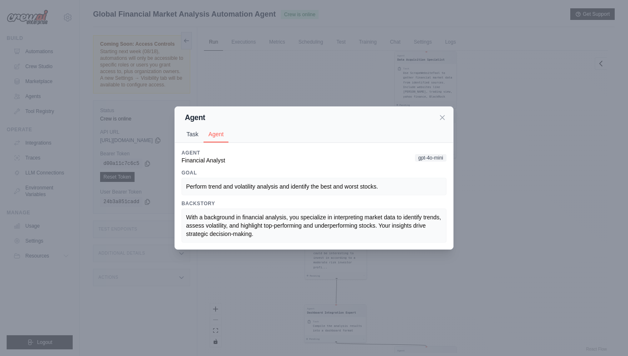
click at [195, 134] on button "Task" at bounding box center [192, 134] width 22 height 16
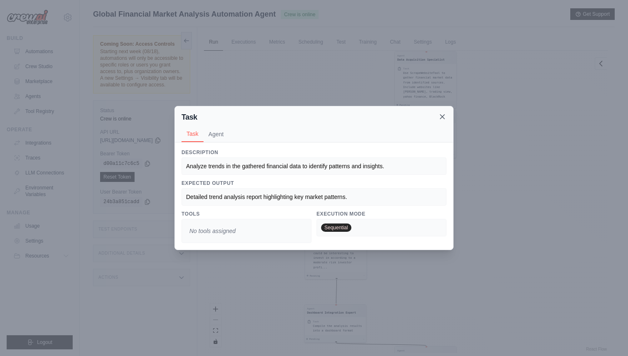
click at [443, 116] on icon at bounding box center [442, 117] width 4 height 4
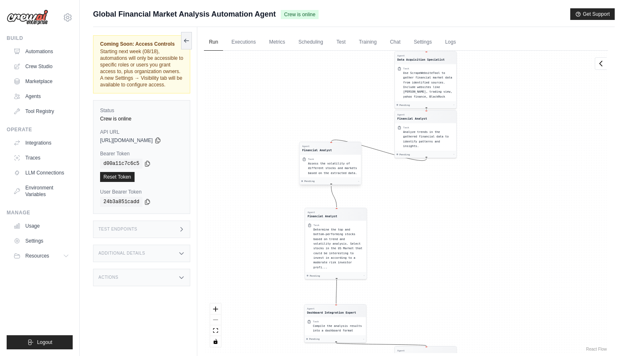
click at [335, 166] on span "Assess the volatility of different stocks and markets based on the extracted da…" at bounding box center [332, 167] width 49 height 13
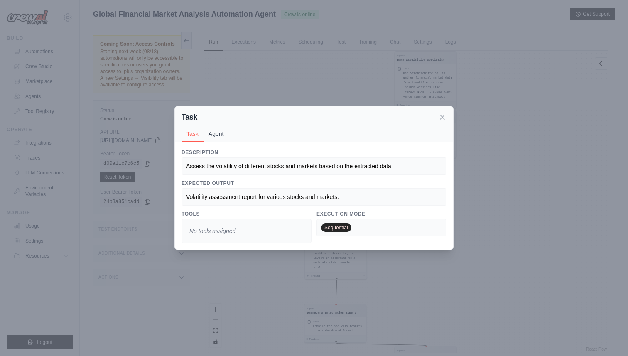
click at [217, 132] on button "Agent" at bounding box center [215, 134] width 25 height 16
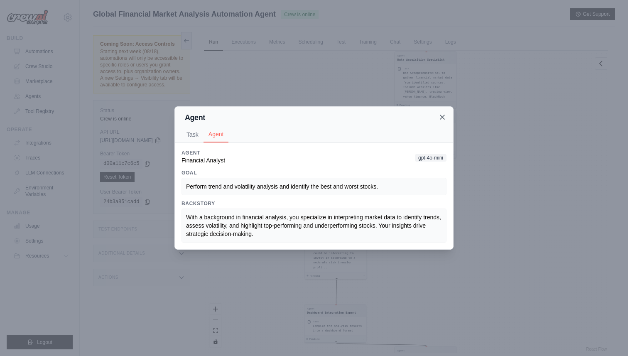
click at [441, 115] on icon at bounding box center [442, 117] width 8 height 8
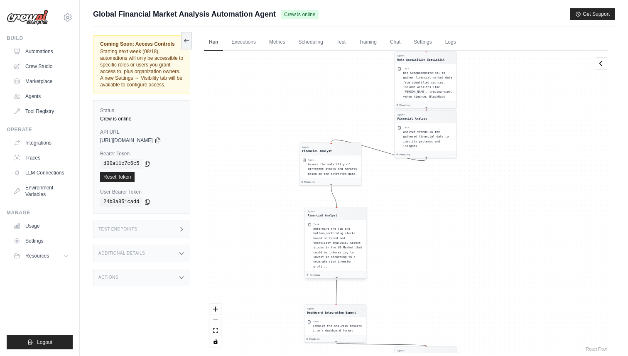
click at [334, 235] on div "Determine the top and bottom-performing stocks based on trend and volatility an…" at bounding box center [338, 247] width 51 height 42
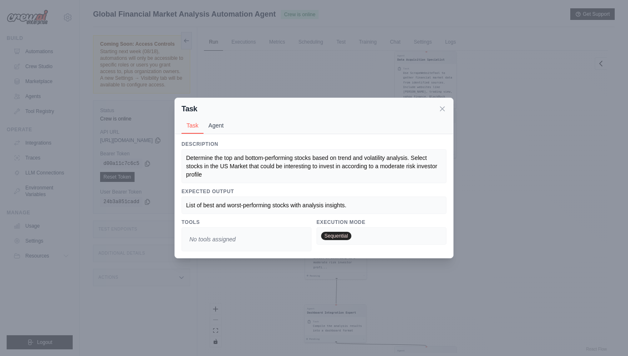
click at [217, 128] on button "Agent" at bounding box center [215, 125] width 25 height 16
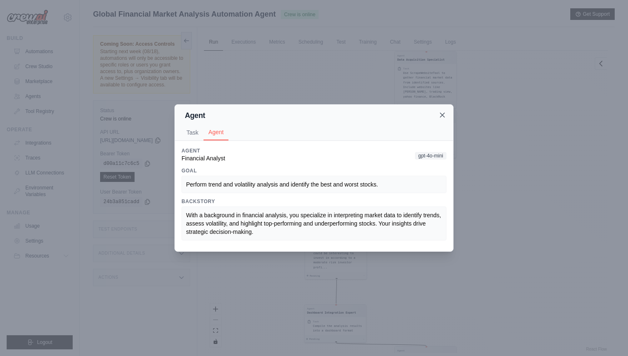
click at [441, 114] on icon at bounding box center [442, 115] width 4 height 4
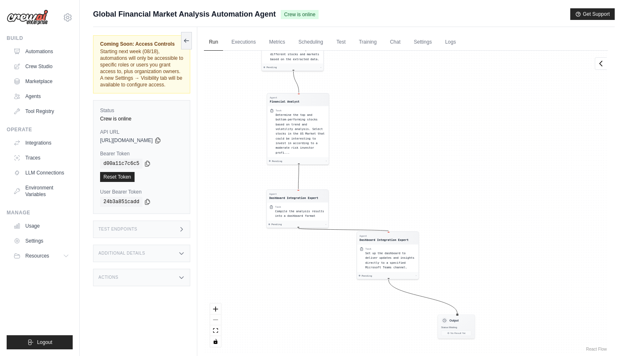
drag, startPoint x: 412, startPoint y: 226, endPoint x: 365, endPoint y: 77, distance: 156.4
click at [365, 77] on div "Agent Data Acquisition Specialist Task Use SerperDevTool to find reliable finan…" at bounding box center [406, 202] width 404 height 302
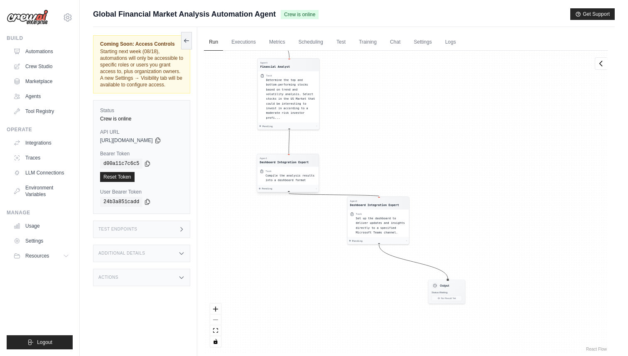
click at [286, 169] on div "Task Compile the analysis results into a dashboard format" at bounding box center [287, 175] width 61 height 18
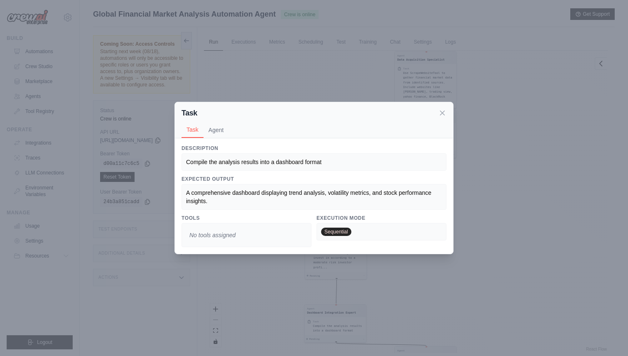
click at [447, 113] on div "Task Task Agent" at bounding box center [314, 120] width 278 height 36
click at [443, 114] on icon at bounding box center [442, 112] width 4 height 4
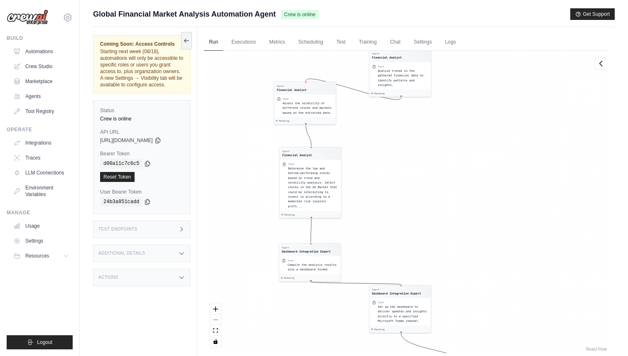
drag, startPoint x: 409, startPoint y: 260, endPoint x: 355, endPoint y: 120, distance: 150.0
click at [355, 120] on div "Agent Data Acquisition Specialist Task Use SerperDevTool to find reliable finan…" at bounding box center [406, 202] width 404 height 302
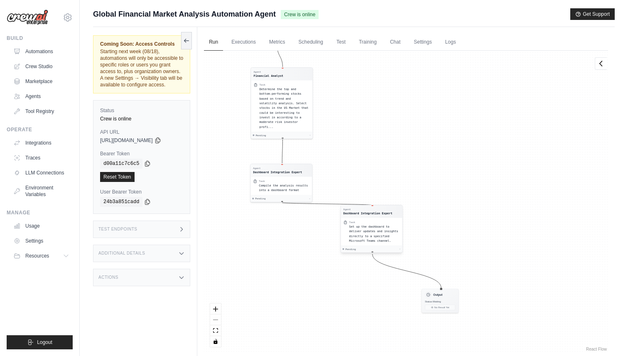
click at [361, 220] on div "Task Set up the dashboard to deliver updates and insights directly to a specifi…" at bounding box center [371, 232] width 61 height 28
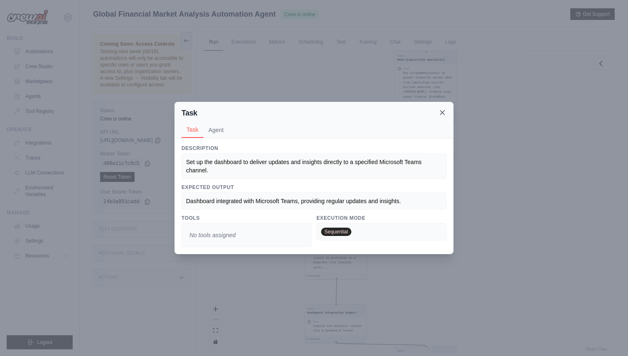
click at [441, 115] on icon at bounding box center [442, 112] width 8 height 8
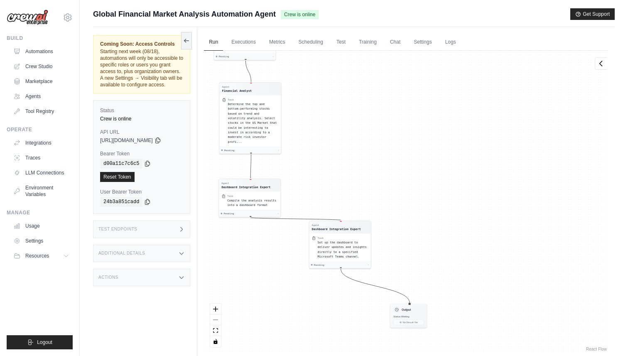
drag, startPoint x: 411, startPoint y: 283, endPoint x: 314, endPoint y: 133, distance: 178.0
click at [314, 133] on div "Agent Data Acquisition Specialist Task Use SerperDevTool to find reliable finan…" at bounding box center [406, 202] width 404 height 302
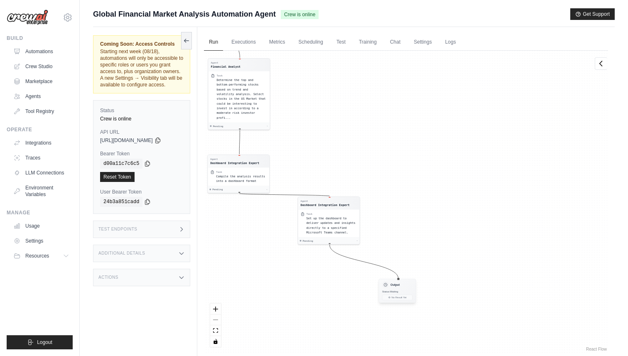
click at [393, 284] on h3 "Output" at bounding box center [394, 285] width 9 height 4
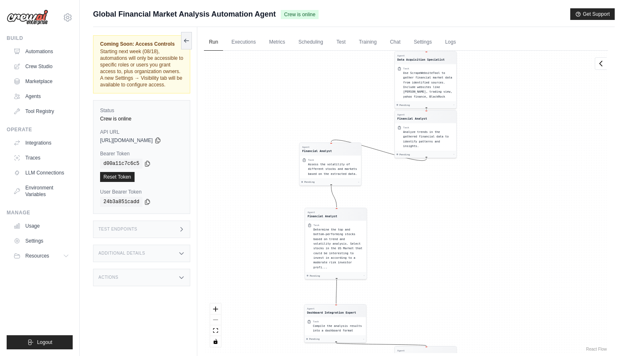
click at [158, 228] on div "Test Endpoints" at bounding box center [141, 228] width 97 height 17
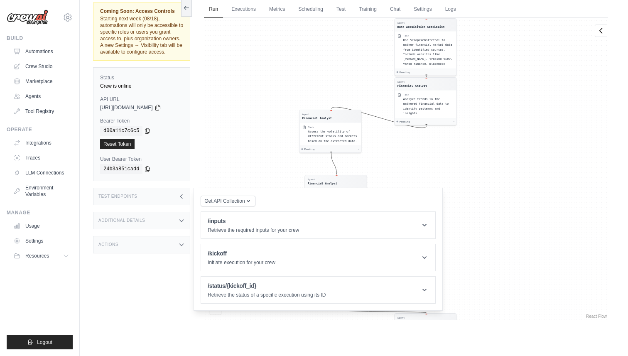
scroll to position [35, 0]
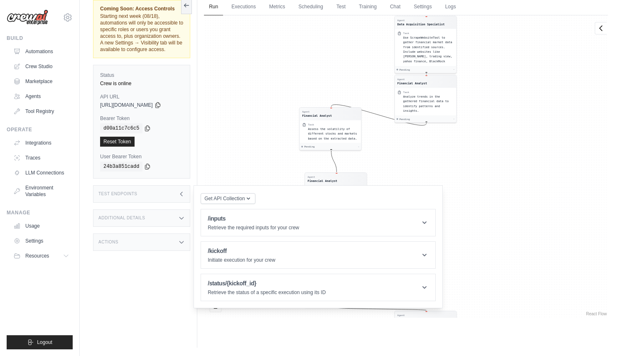
click at [181, 217] on icon at bounding box center [181, 218] width 7 height 7
click at [176, 296] on div "Actions" at bounding box center [141, 290] width 97 height 17
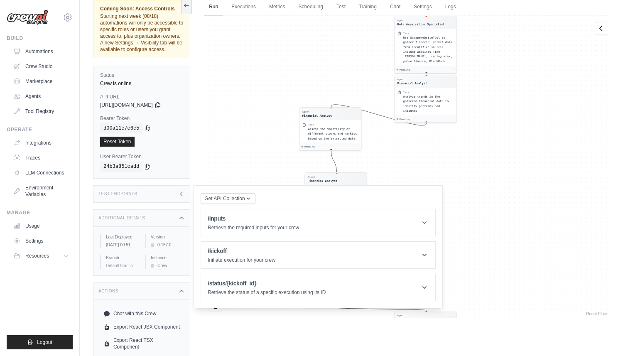
scroll to position [73, 0]
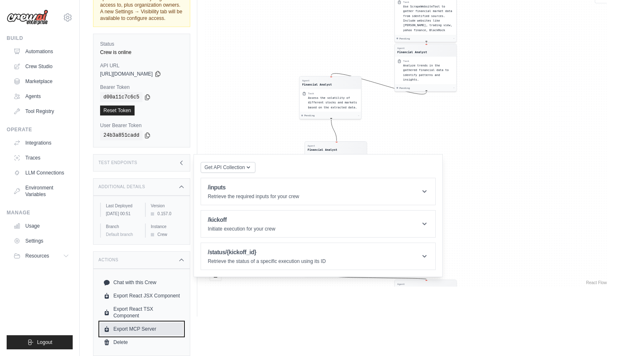
click at [139, 327] on link "Export MCP Server" at bounding box center [141, 328] width 83 height 13
click at [179, 260] on icon at bounding box center [181, 260] width 7 height 7
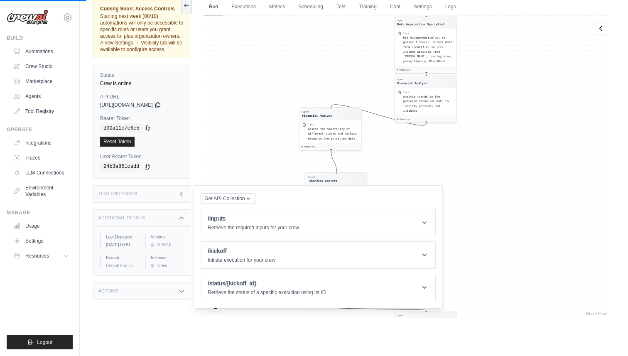
click at [181, 218] on icon at bounding box center [181, 218] width 7 height 7
click at [183, 193] on icon at bounding box center [181, 194] width 7 height 7
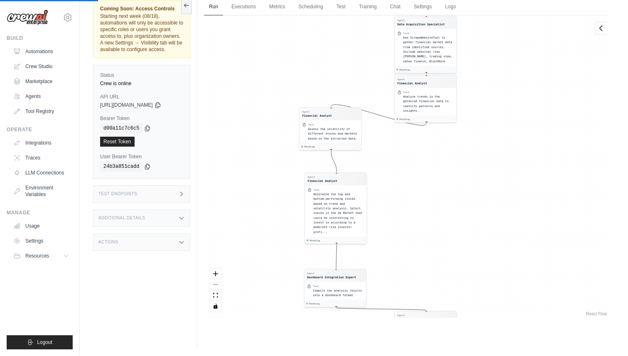
click at [183, 193] on icon at bounding box center [181, 194] width 7 height 7
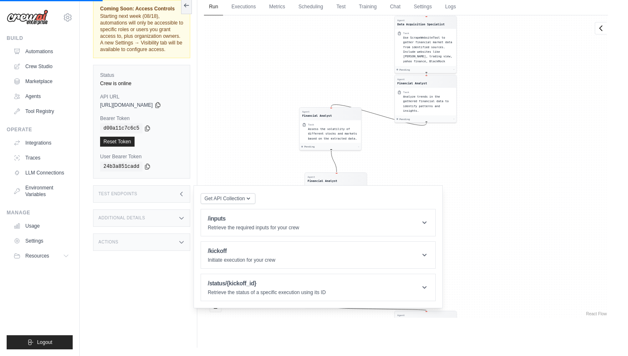
click at [181, 193] on icon at bounding box center [181, 194] width 7 height 7
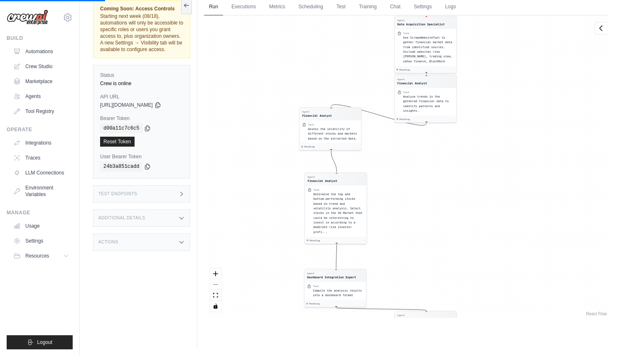
click at [181, 193] on icon at bounding box center [181, 194] width 7 height 7
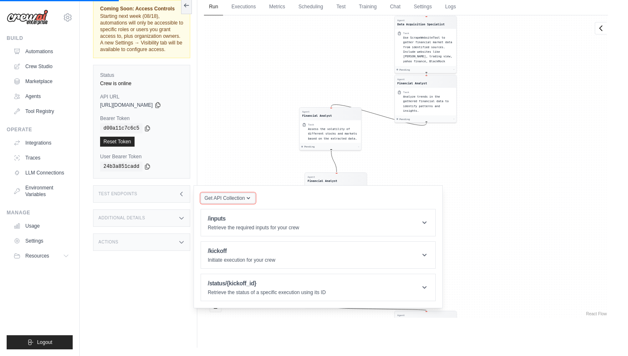
click at [246, 200] on icon "button" at bounding box center [248, 198] width 7 height 7
click at [269, 199] on div "Get API Collection Postman API Collection /inputs Retrieve the required inputs …" at bounding box center [318, 246] width 235 height 109
click at [179, 191] on icon at bounding box center [181, 194] width 7 height 7
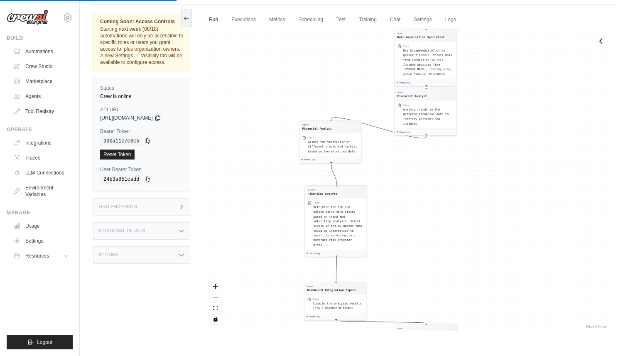
scroll to position [0, 0]
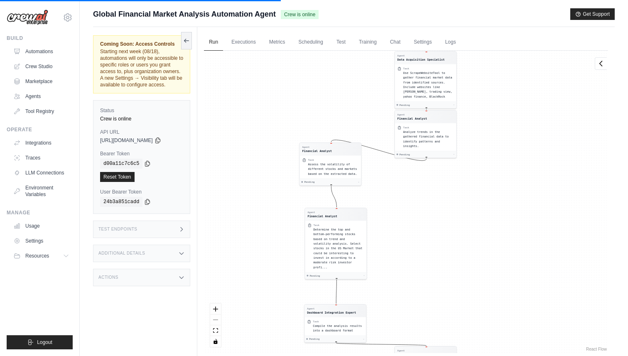
click at [153, 141] on span "https://global-financial-market-analysis-automation-b0ae397a.crewai.com" at bounding box center [126, 140] width 53 height 7
copy div "https://global-financial-market-analysis-automation-b0ae397a.crewai.com"
click at [161, 85] on span "Starting next week (08/18), automations will only be accessible to specific rol…" at bounding box center [141, 68] width 83 height 39
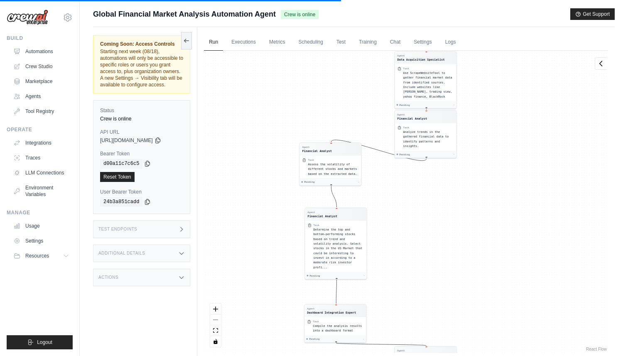
click at [161, 85] on span "Starting next week (08/18), automations will only be accessible to specific rol…" at bounding box center [141, 68] width 83 height 39
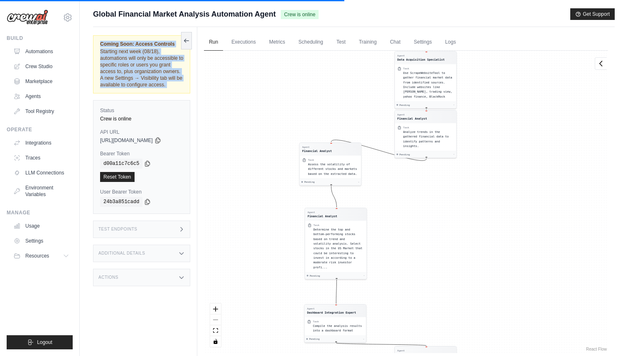
drag, startPoint x: 161, startPoint y: 85, endPoint x: 114, endPoint y: 37, distance: 67.2
click at [114, 37] on div "Coming Soon: Access Controls Starting next week (08/18), automations will only …" at bounding box center [141, 64] width 97 height 58
click at [110, 42] on span "Coming Soon: Access Controls" at bounding box center [141, 44] width 83 height 7
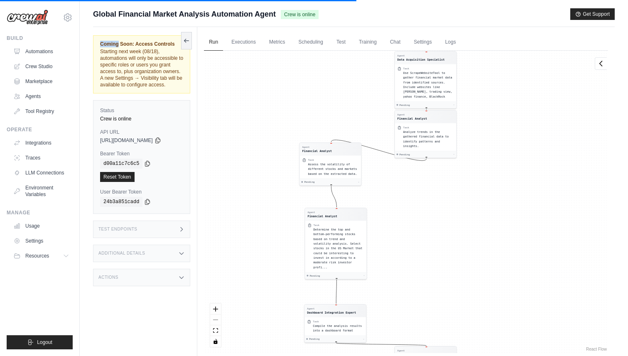
click at [110, 42] on span "Coming Soon: Access Controls" at bounding box center [141, 44] width 83 height 7
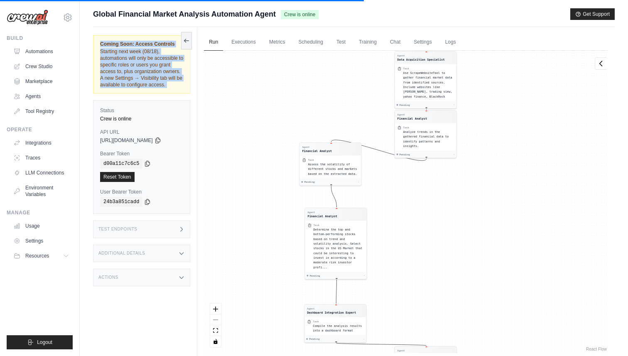
drag, startPoint x: 110, startPoint y: 42, endPoint x: 150, endPoint y: 83, distance: 57.5
click at [150, 83] on div "Coming Soon: Access Controls Starting next week (08/18), automations will only …" at bounding box center [141, 64] width 83 height 47
click at [42, 54] on link "Automations" at bounding box center [42, 51] width 63 height 13
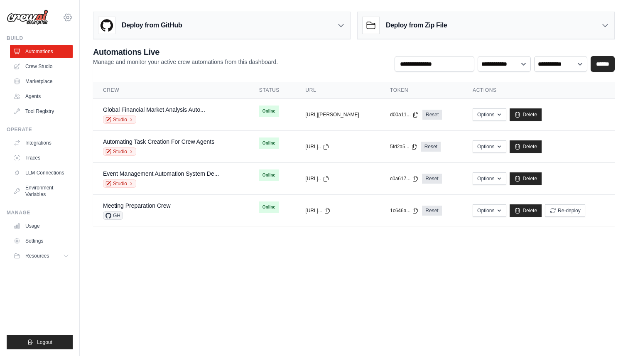
click at [68, 16] on icon at bounding box center [67, 17] width 2 height 2
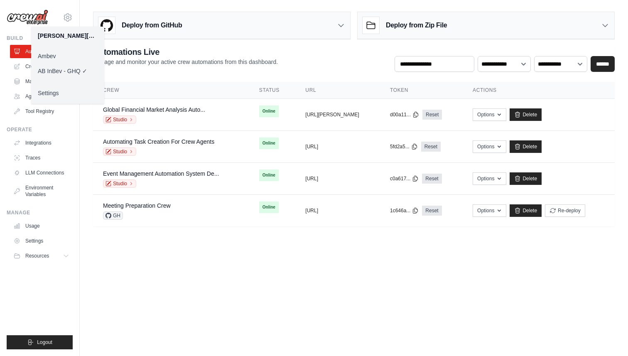
click at [150, 279] on body "marco.beber@ambevtech.com.br Ambev AB InBev - GHQ ✓ Settings Build Automations" at bounding box center [314, 178] width 628 height 356
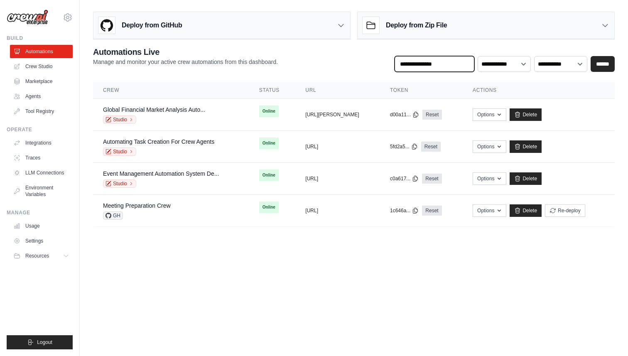
click at [470, 61] on input "text" at bounding box center [434, 64] width 80 height 16
click at [503, 69] on select "**********" at bounding box center [503, 64] width 53 height 16
click at [550, 65] on select "**********" at bounding box center [560, 64] width 53 height 16
click at [331, 27] on div "Deploy from GitHub" at bounding box center [221, 25] width 257 height 27
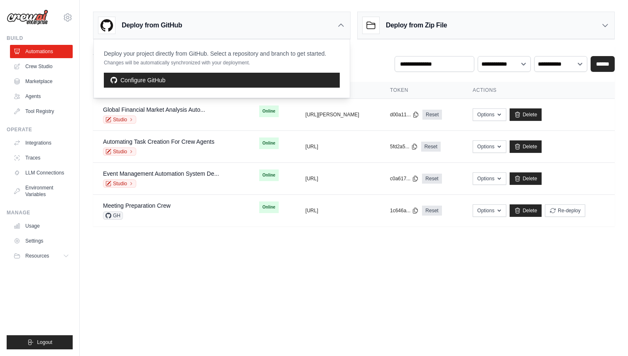
click at [337, 25] on icon at bounding box center [341, 25] width 8 height 8
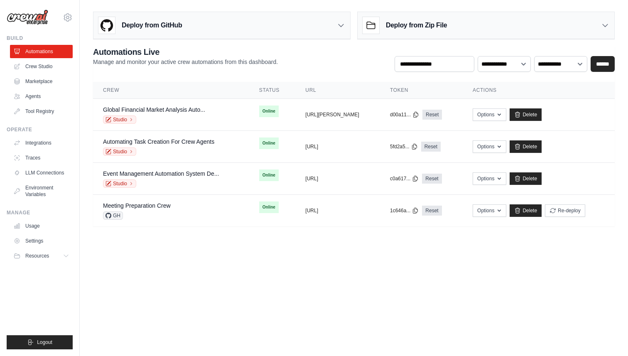
click at [385, 24] on div "Deploy from Zip File" at bounding box center [404, 25] width 84 height 17
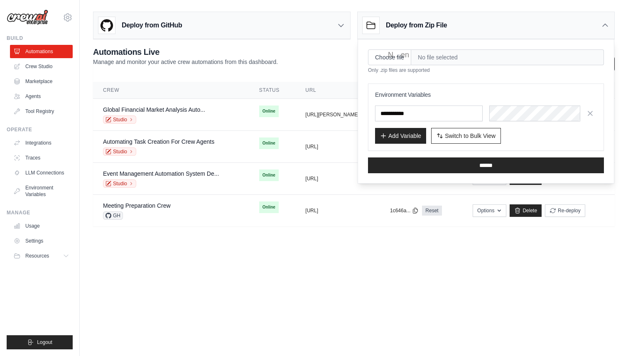
click at [385, 24] on div "Deploy from Zip File" at bounding box center [404, 25] width 84 height 17
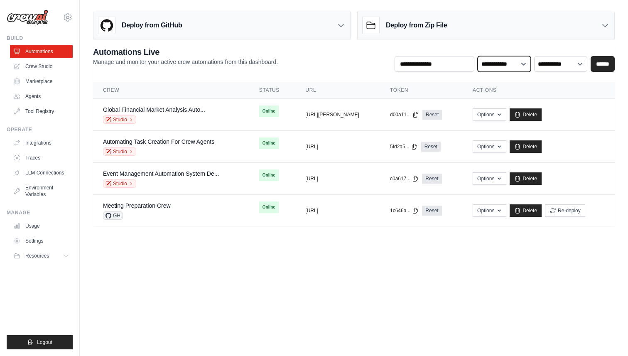
click at [517, 66] on select "**********" at bounding box center [503, 64] width 53 height 16
click at [543, 65] on select "**********" at bounding box center [560, 64] width 53 height 16
click at [519, 64] on select "**********" at bounding box center [503, 64] width 53 height 16
click at [455, 65] on input "text" at bounding box center [434, 64] width 80 height 16
click at [502, 65] on select "**********" at bounding box center [503, 64] width 53 height 16
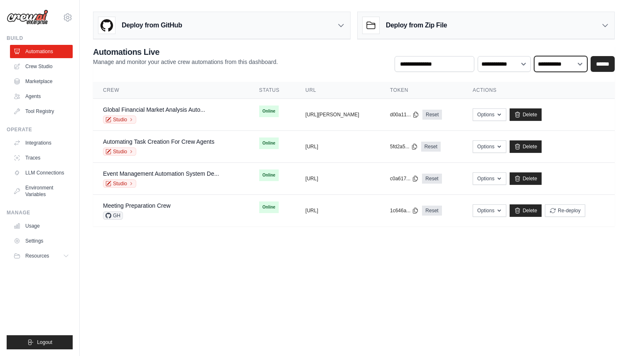
click at [556, 62] on select "**********" at bounding box center [560, 64] width 53 height 16
click at [521, 46] on div "**********" at bounding box center [504, 59] width 220 height 26
click at [202, 145] on div "Automating Task Creation For Crew Agents" at bounding box center [158, 141] width 111 height 8
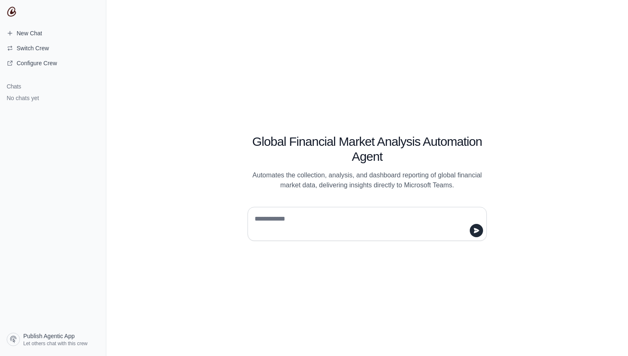
click at [274, 141] on h1 "Global Financial Market Analysis Automation Agent" at bounding box center [366, 149] width 239 height 30
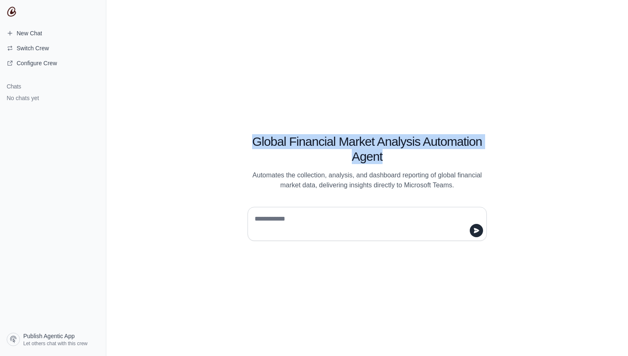
drag, startPoint x: 274, startPoint y: 141, endPoint x: 369, endPoint y: 158, distance: 96.7
click at [369, 158] on h1 "Global Financial Market Analysis Automation Agent" at bounding box center [366, 149] width 239 height 30
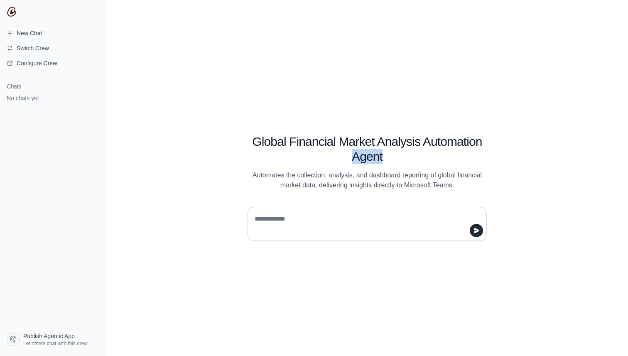
click at [369, 158] on h1 "Global Financial Market Analysis Automation Agent" at bounding box center [366, 149] width 239 height 30
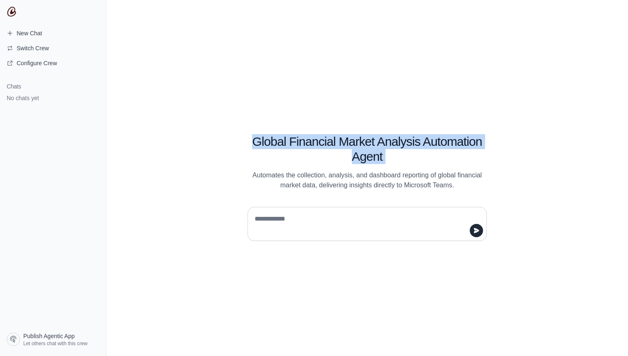
click at [369, 158] on h1 "Global Financial Market Analysis Automation Agent" at bounding box center [366, 149] width 239 height 30
click at [10, 12] on img at bounding box center [12, 12] width 10 height 10
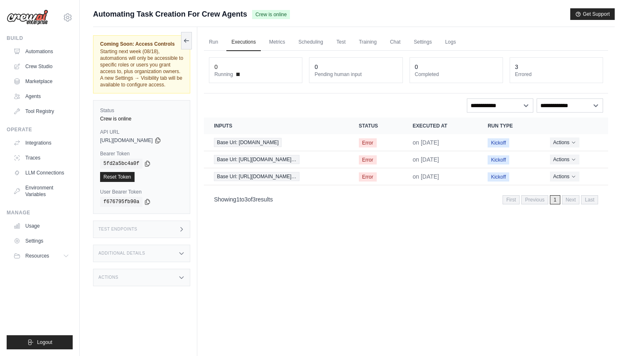
click at [178, 227] on icon at bounding box center [181, 229] width 7 height 7
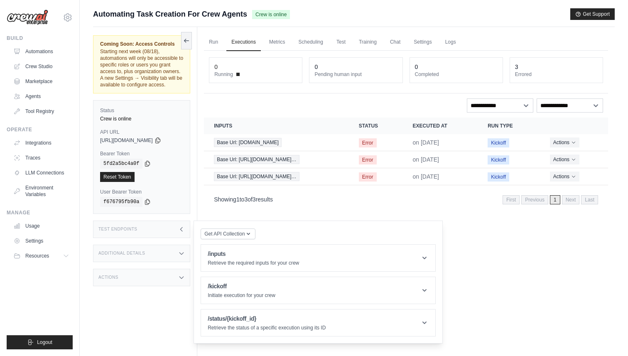
click at [178, 227] on icon at bounding box center [181, 229] width 7 height 7
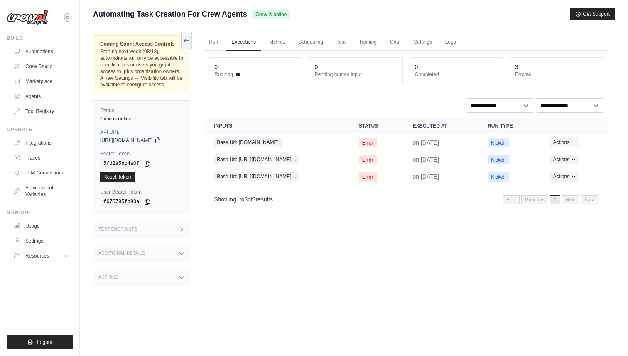
click at [177, 248] on div "Additional Details" at bounding box center [141, 253] width 97 height 17
click at [177, 250] on div "Additional Details" at bounding box center [141, 253] width 97 height 17
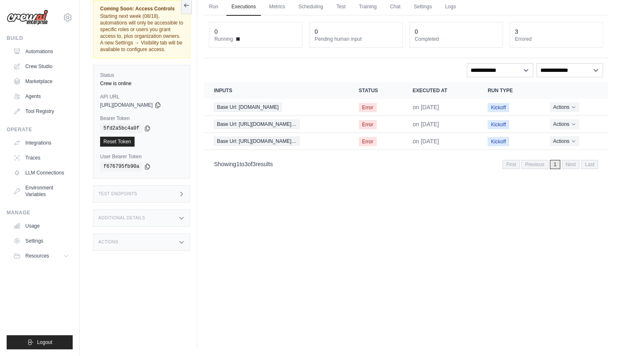
click at [181, 237] on div "Actions" at bounding box center [141, 241] width 97 height 17
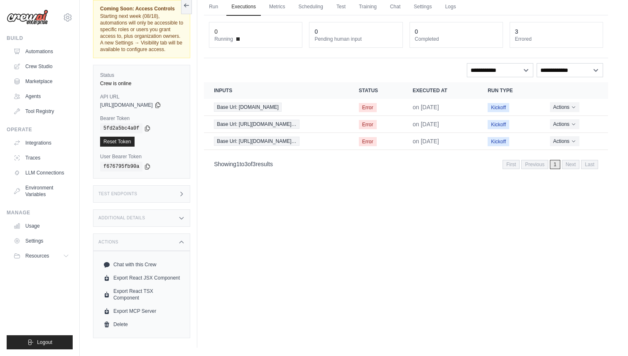
click at [181, 237] on div "Actions" at bounding box center [141, 241] width 97 height 17
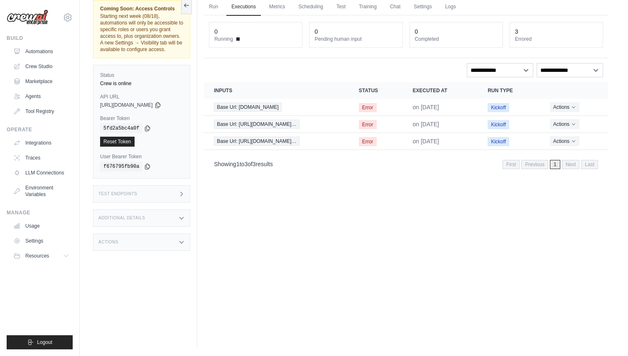
scroll to position [0, 0]
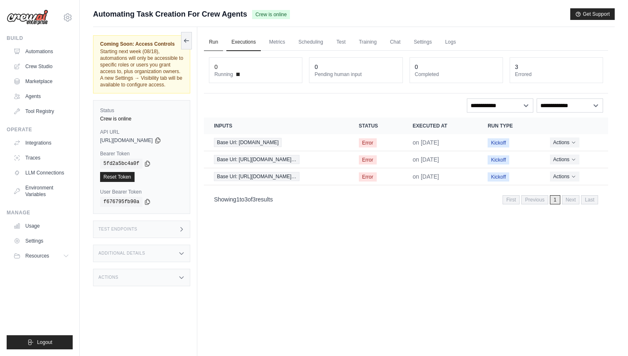
click at [213, 42] on link "Run" at bounding box center [213, 42] width 19 height 17
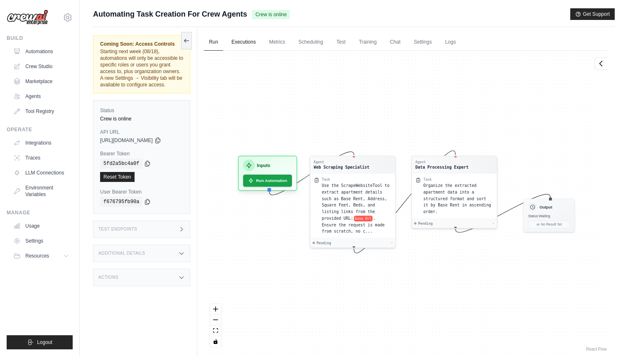
click at [251, 40] on link "Executions" at bounding box center [243, 42] width 34 height 17
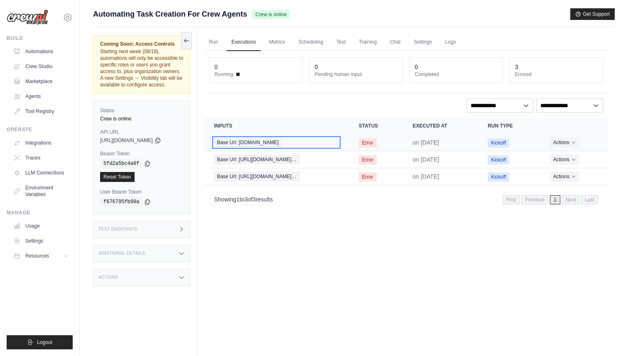
click at [298, 142] on div "Base Url: metrocuadrado.com" at bounding box center [276, 142] width 125 height 9
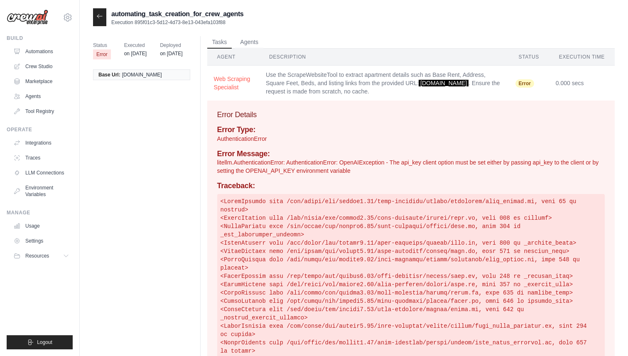
click at [315, 165] on p "litellm.AuthenticationError: AuthenticationError: OpenAIException - The api_key…" at bounding box center [410, 166] width 387 height 17
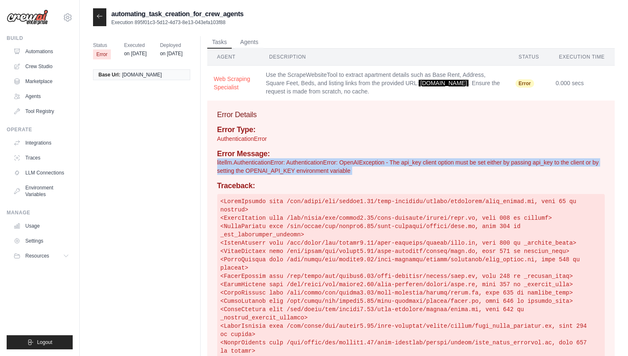
click at [315, 165] on p "litellm.AuthenticationError: AuthenticationError: OpenAIException - The api_key…" at bounding box center [410, 166] width 387 height 17
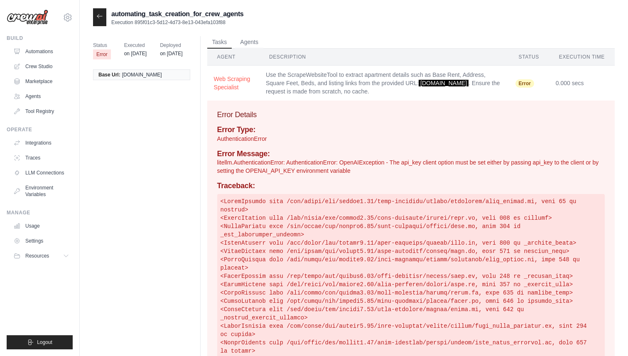
click at [350, 164] on p "litellm.AuthenticationError: AuthenticationError: OpenAIException - The api_key…" at bounding box center [410, 166] width 387 height 17
click at [394, 163] on p "litellm.AuthenticationError: AuthenticationError: OpenAIException - The api_key…" at bounding box center [410, 166] width 387 height 17
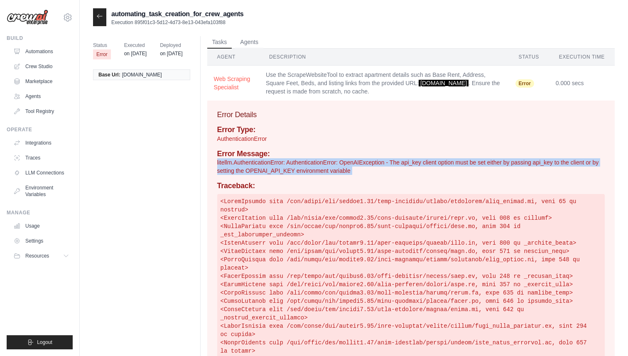
click at [394, 163] on p "litellm.AuthenticationError: AuthenticationError: OpenAIException - The api_key…" at bounding box center [410, 166] width 387 height 17
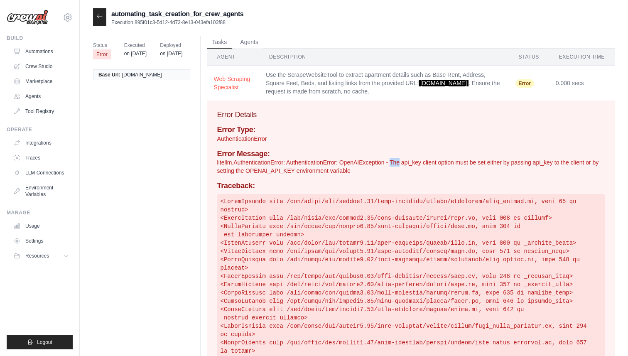
click at [394, 163] on p "litellm.AuthenticationError: AuthenticationError: OpenAIException - The api_key…" at bounding box center [410, 166] width 387 height 17
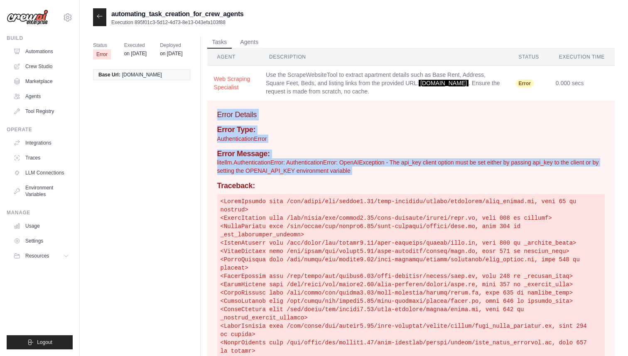
drag, startPoint x: 394, startPoint y: 163, endPoint x: 301, endPoint y: 115, distance: 105.1
click at [301, 114] on div "Error Details Error Type: AuthenticationError Error Message: litellm.Authentica…" at bounding box center [410, 308] width 407 height 416
click at [301, 115] on h3 "Error Details" at bounding box center [410, 115] width 387 height 12
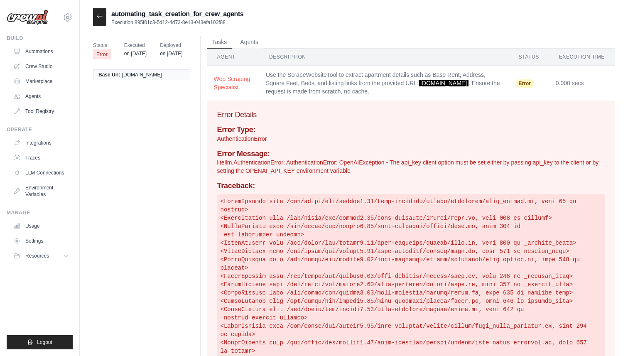
click at [301, 115] on h3 "Error Details" at bounding box center [410, 115] width 387 height 12
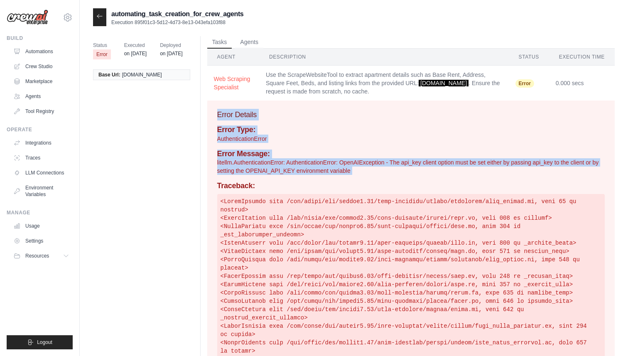
drag, startPoint x: 301, startPoint y: 115, endPoint x: 307, endPoint y: 164, distance: 49.4
click at [307, 164] on div "Error Details Error Type: AuthenticationError Error Message: litellm.Authentica…" at bounding box center [410, 308] width 407 height 416
click at [307, 164] on p "litellm.AuthenticationError: AuthenticationError: OpenAIException - The api_key…" at bounding box center [410, 166] width 387 height 17
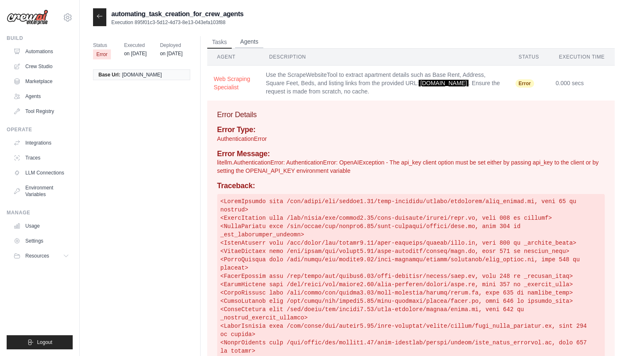
click at [252, 42] on button "Agents" at bounding box center [249, 42] width 28 height 12
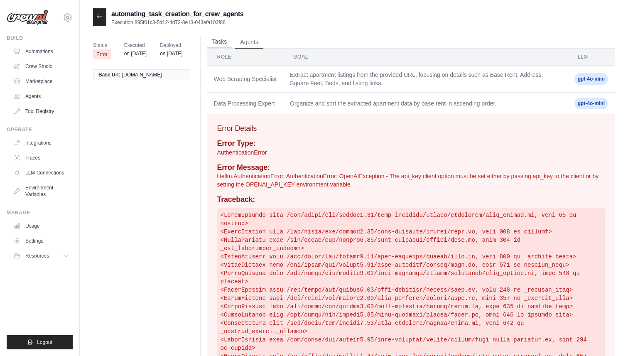
click at [220, 42] on button "Tasks" at bounding box center [219, 42] width 25 height 12
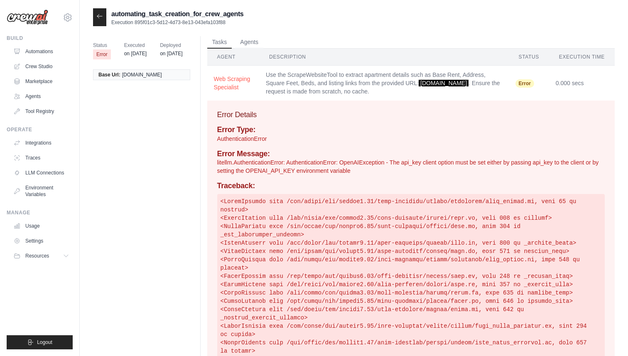
click at [99, 20] on div at bounding box center [99, 17] width 13 height 18
click at [100, 15] on icon at bounding box center [99, 16] width 7 height 7
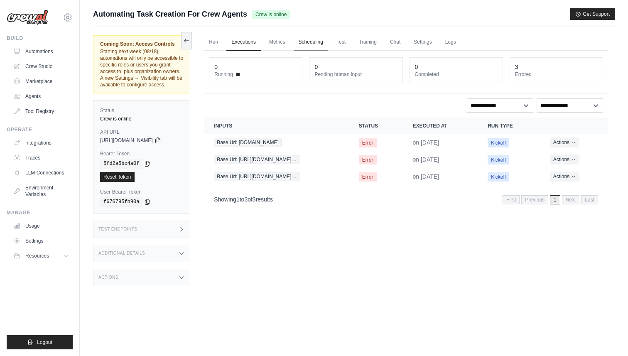
click at [317, 45] on link "Scheduling" at bounding box center [311, 42] width 34 height 17
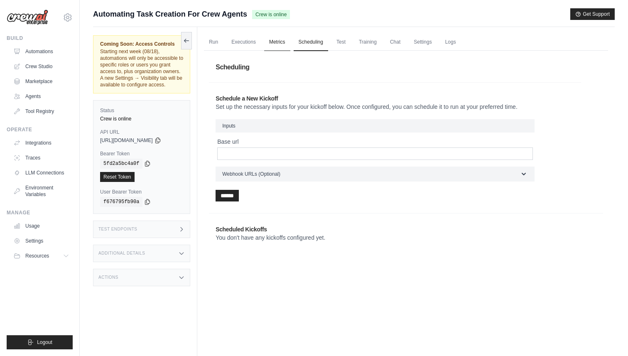
click at [287, 43] on link "Metrics" at bounding box center [277, 42] width 26 height 17
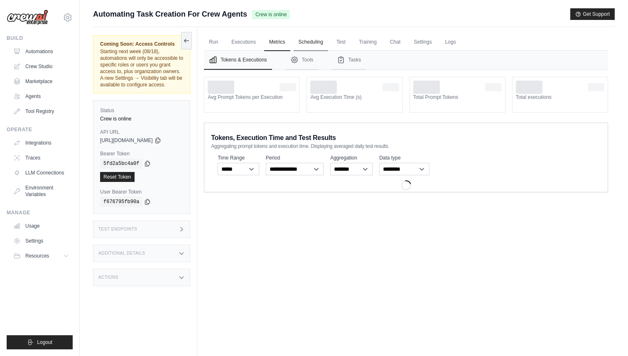
click at [309, 43] on link "Scheduling" at bounding box center [311, 42] width 34 height 17
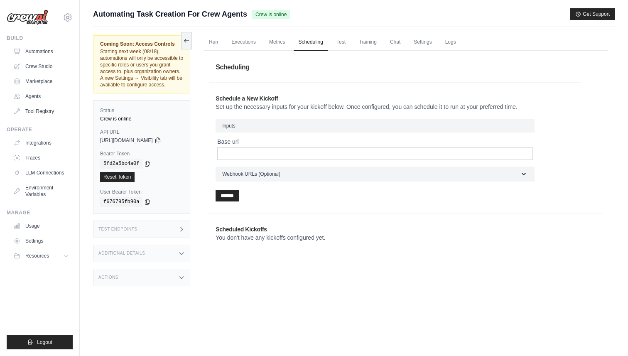
click at [271, 98] on h2 "Schedule a New Kickoff" at bounding box center [394, 98] width 359 height 8
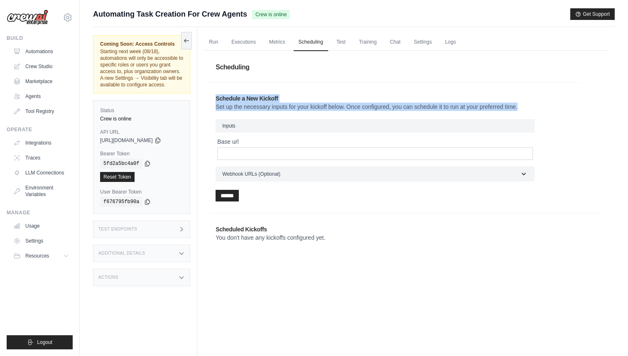
drag, startPoint x: 271, startPoint y: 98, endPoint x: 270, endPoint y: 106, distance: 8.0
click at [270, 106] on header "Schedule a New Kickoff Set up the necessary inputs for your kickoff below. Once…" at bounding box center [394, 102] width 359 height 17
click at [270, 106] on p "Set up the necessary inputs for your kickoff below. Once configured, you can sc…" at bounding box center [394, 107] width 359 height 8
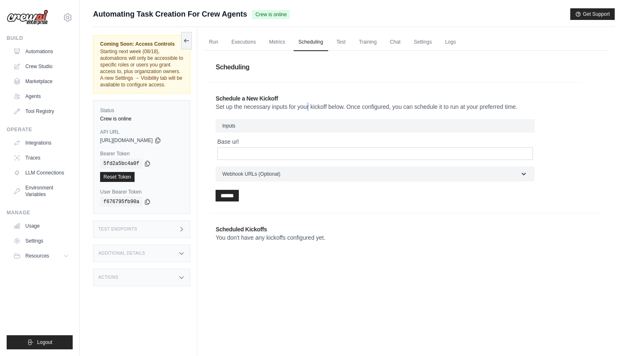
click at [270, 106] on p "Set up the necessary inputs for your kickoff below. Once configured, you can sc…" at bounding box center [394, 107] width 359 height 8
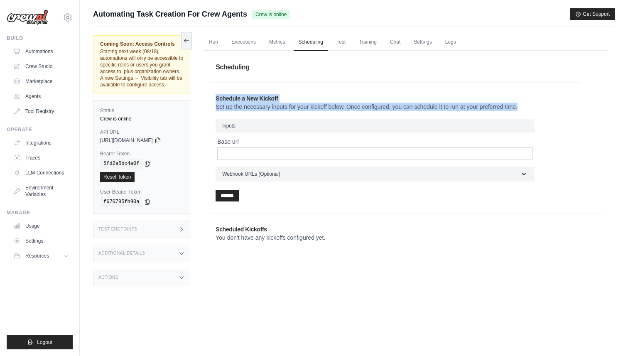
drag, startPoint x: 270, startPoint y: 106, endPoint x: 269, endPoint y: 98, distance: 7.9
click at [269, 98] on header "Schedule a New Kickoff Set up the necessary inputs for your kickoff below. Once…" at bounding box center [394, 102] width 359 height 17
click at [269, 98] on h2 "Schedule a New Kickoff" at bounding box center [394, 98] width 359 height 8
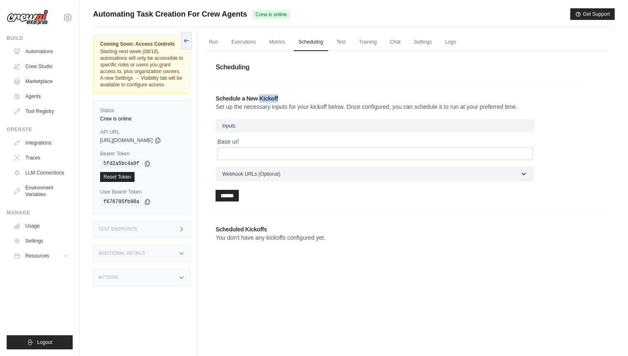
click at [269, 98] on h2 "Schedule a New Kickoff" at bounding box center [394, 98] width 359 height 8
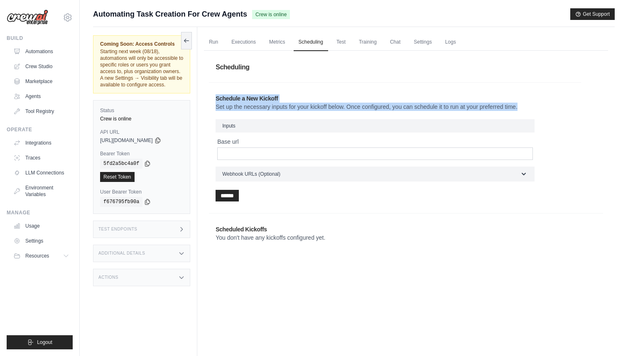
drag, startPoint x: 269, startPoint y: 98, endPoint x: 269, endPoint y: 104, distance: 5.8
click at [269, 104] on header "Schedule a New Kickoff Set up the necessary inputs for your kickoff below. Once…" at bounding box center [394, 102] width 359 height 17
click at [269, 104] on p "Set up the necessary inputs for your kickoff below. Once configured, you can sc…" at bounding box center [394, 107] width 359 height 8
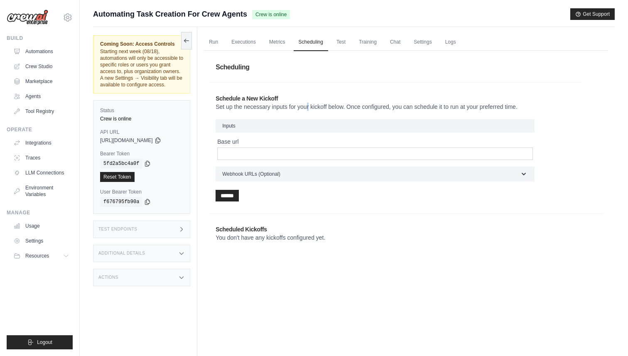
click at [269, 104] on p "Set up the necessary inputs for your kickoff below. Once configured, you can sc…" at bounding box center [394, 107] width 359 height 8
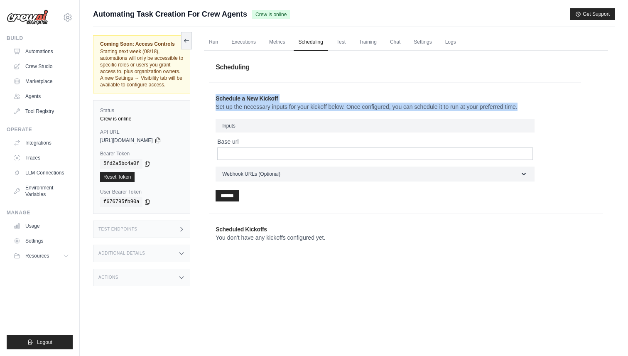
drag, startPoint x: 269, startPoint y: 104, endPoint x: 269, endPoint y: 95, distance: 8.7
click at [269, 95] on header "Schedule a New Kickoff Set up the necessary inputs for your kickoff below. Once…" at bounding box center [394, 102] width 359 height 17
click at [269, 95] on h2 "Schedule a New Kickoff" at bounding box center [394, 98] width 359 height 8
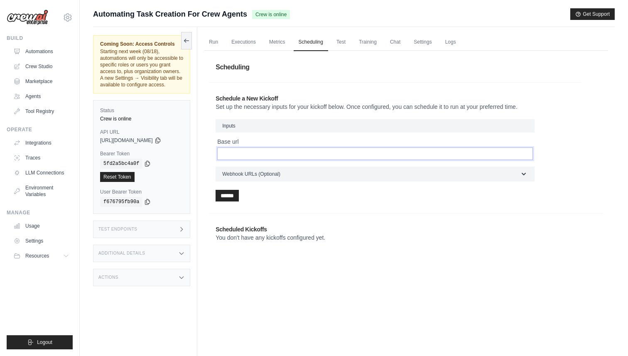
click at [252, 152] on input "Base url" at bounding box center [375, 153] width 316 height 12
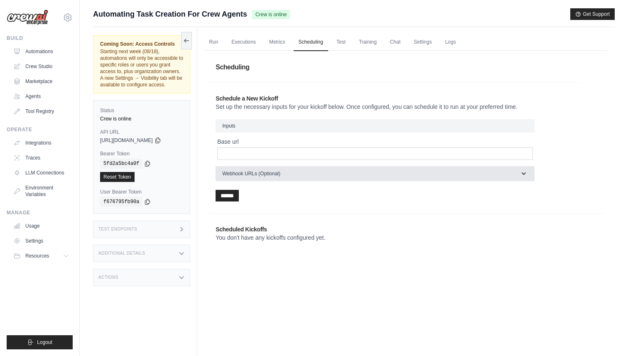
click at [254, 175] on span "Webhook URLs (Optional)" at bounding box center [251, 173] width 58 height 7
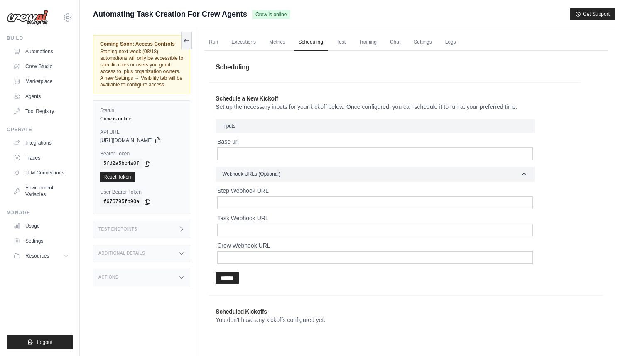
click at [167, 226] on div "Test Endpoints" at bounding box center [141, 228] width 97 height 17
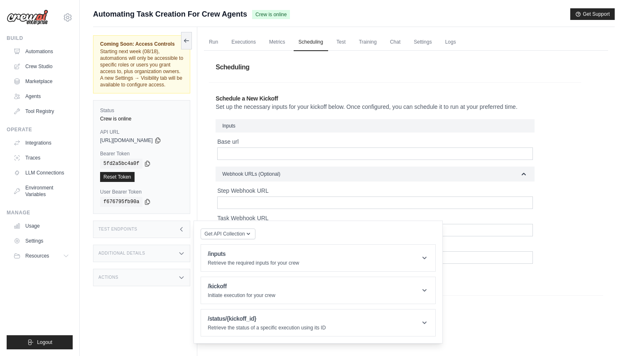
click at [167, 257] on div "Additional Details" at bounding box center [141, 253] width 97 height 17
click at [158, 333] on div "Actions" at bounding box center [141, 326] width 97 height 17
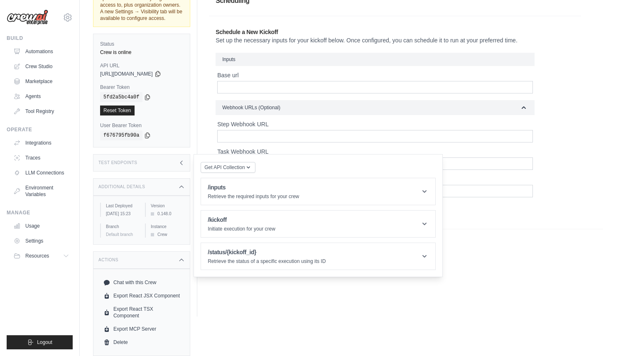
scroll to position [73, 0]
click at [154, 286] on link "Chat with this Crew" at bounding box center [141, 282] width 83 height 13
click at [318, 298] on div "Run Executions Metrics Scheduling Test Training Chat Settings Logs 0 Running 0 …" at bounding box center [405, 139] width 417 height 356
click at [181, 261] on icon at bounding box center [181, 260] width 7 height 7
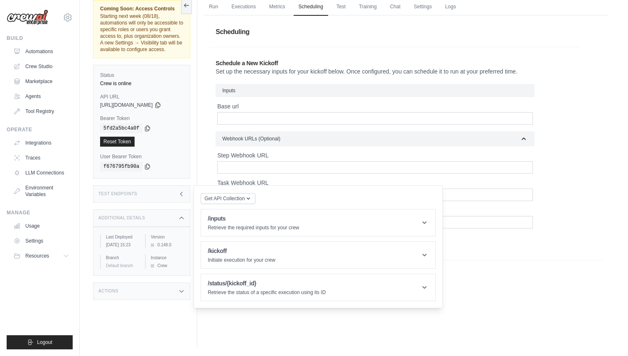
click at [246, 322] on div "Run Executions Metrics Scheduling Test Training Chat Settings Logs 0 Running 0 …" at bounding box center [405, 170] width 417 height 356
click at [206, 171] on div "Scheduling Schedule a New Kickoff Set up the necessary inputs for your kickoff …" at bounding box center [406, 160] width 404 height 290
click at [207, 179] on div "Scheduling Schedule a New Kickoff Set up the necessary inputs for your kickoff …" at bounding box center [406, 160] width 404 height 290
click at [179, 294] on icon at bounding box center [181, 291] width 7 height 7
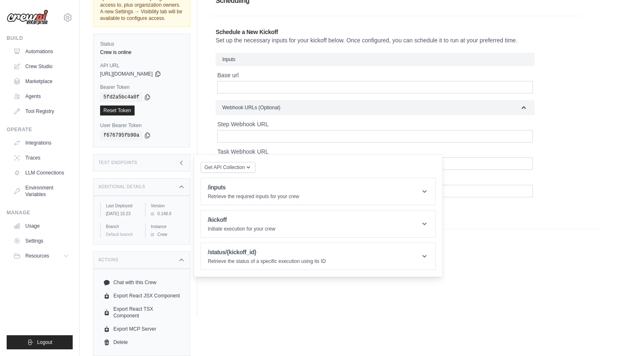
click at [182, 262] on icon at bounding box center [181, 260] width 7 height 7
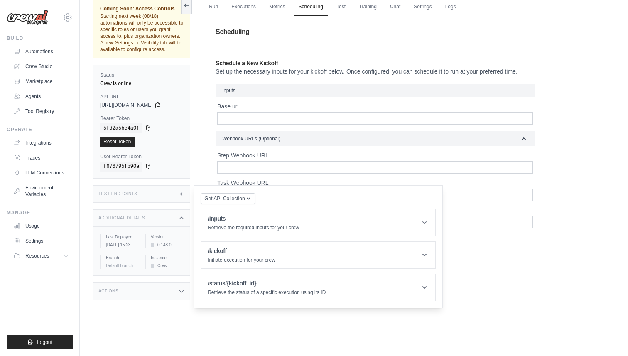
click at [247, 315] on div "Run Executions Metrics Scheduling Test Training Chat Settings Logs 0 Running 0 …" at bounding box center [405, 170] width 417 height 356
click at [251, 196] on icon "button" at bounding box center [248, 198] width 7 height 7
click at [264, 225] on p "Retrieve the required inputs for your crew" at bounding box center [253, 227] width 91 height 7
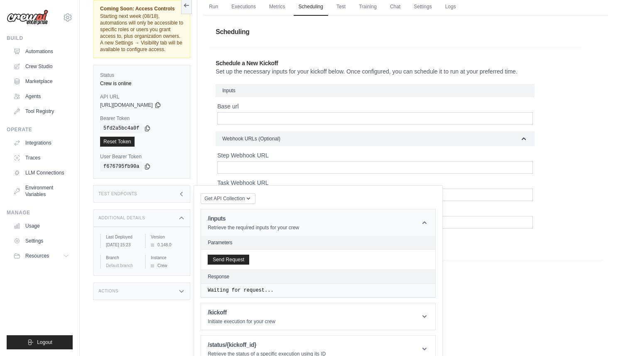
click at [267, 225] on p "Retrieve the required inputs for your crew" at bounding box center [253, 227] width 91 height 7
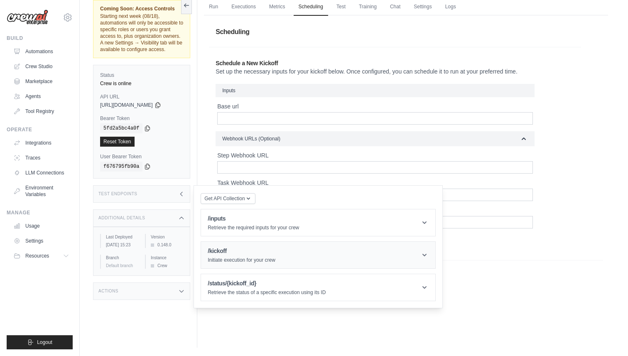
click at [259, 254] on h1 "/kickoff" at bounding box center [242, 251] width 68 height 8
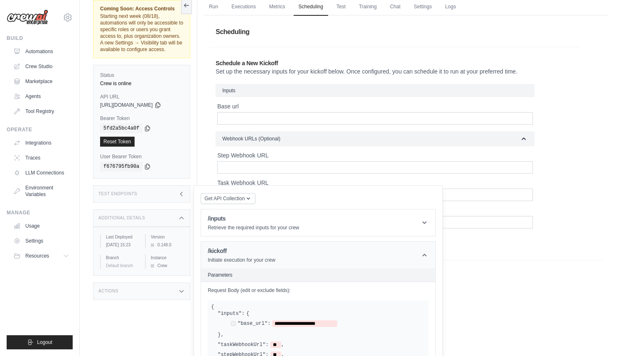
click at [264, 253] on h1 "/kickoff" at bounding box center [242, 251] width 68 height 8
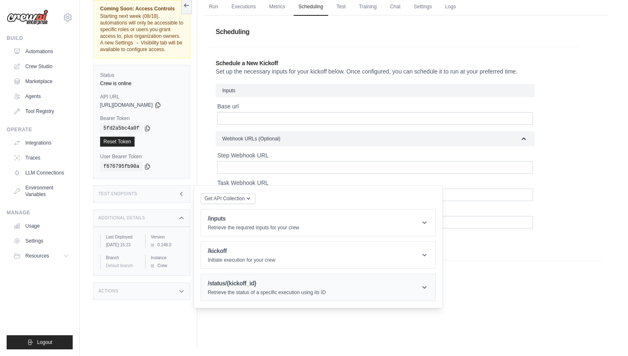
click at [284, 290] on p "Retrieve the status of a specific execution using its ID" at bounding box center [267, 292] width 118 height 7
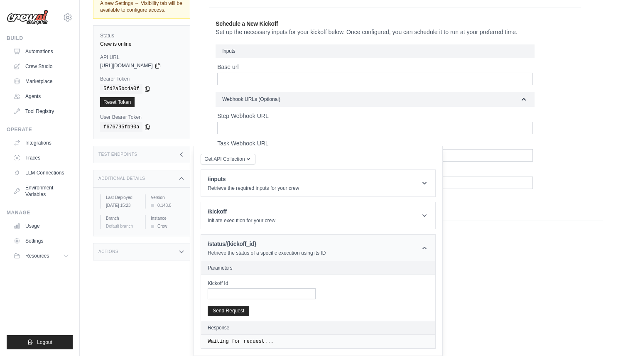
click at [312, 253] on p "Retrieve the status of a specific execution using its ID" at bounding box center [267, 253] width 118 height 7
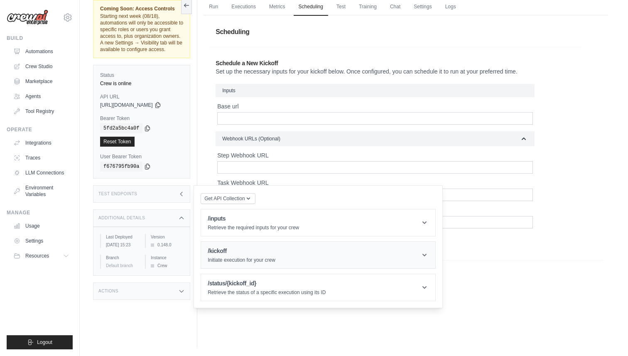
click at [310, 252] on header "/kickoff Initiate execution for your crew" at bounding box center [318, 255] width 234 height 27
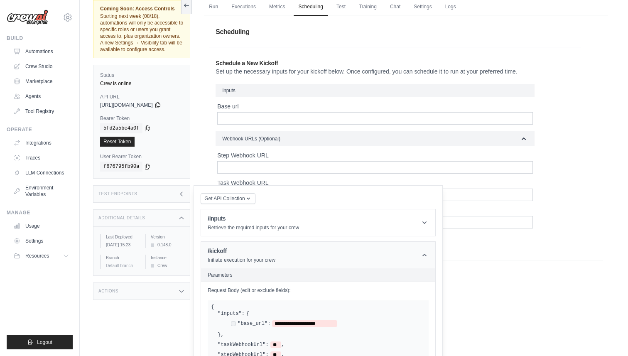
scroll to position [75, 0]
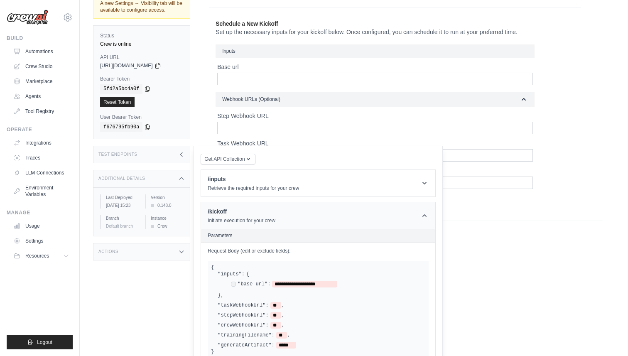
click at [336, 219] on header "/kickoff Initiate execution for your crew" at bounding box center [318, 215] width 234 height 27
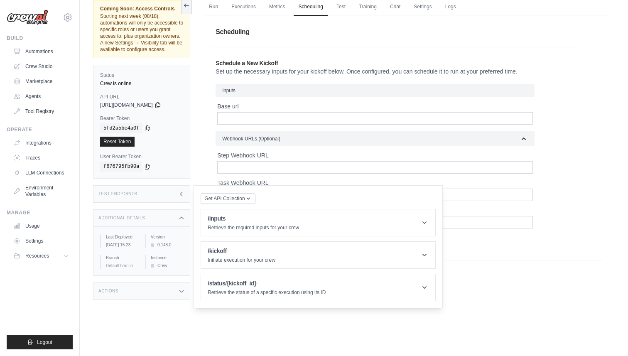
click at [488, 286] on div at bounding box center [502, 286] width 187 height 5
click at [205, 167] on div "Scheduling Schedule a New Kickoff Set up the necessary inputs for your kickoff …" at bounding box center [406, 160] width 404 height 290
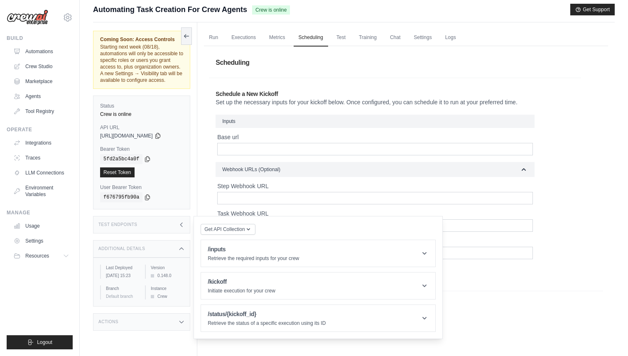
scroll to position [0, 0]
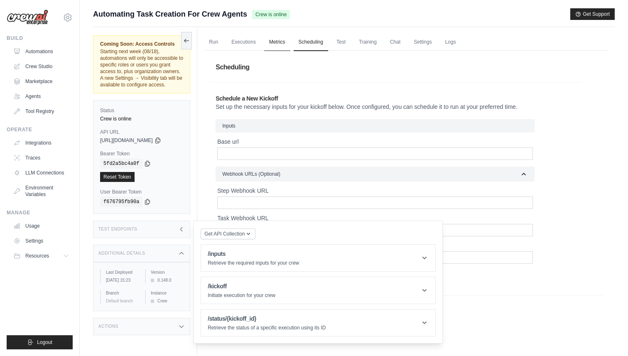
click at [283, 40] on link "Metrics" at bounding box center [277, 42] width 26 height 17
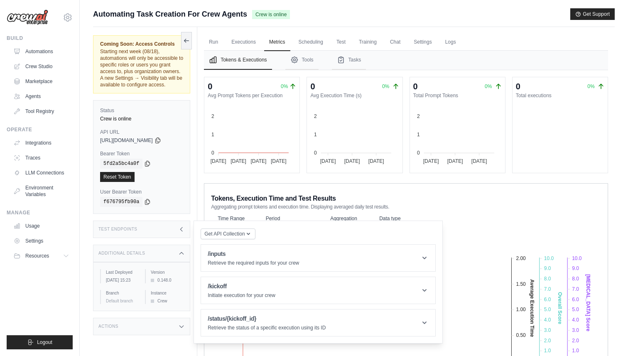
click at [181, 230] on icon at bounding box center [181, 229] width 7 height 7
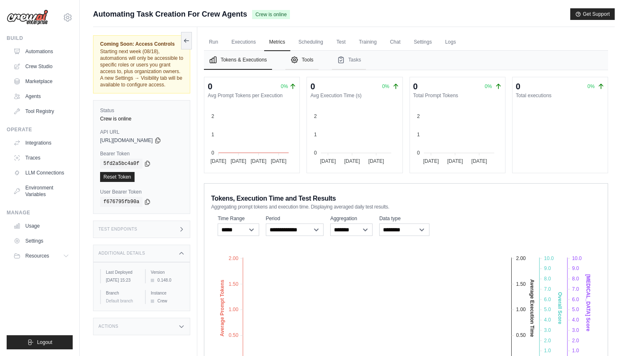
click at [304, 61] on button "Tools" at bounding box center [301, 60] width 33 height 19
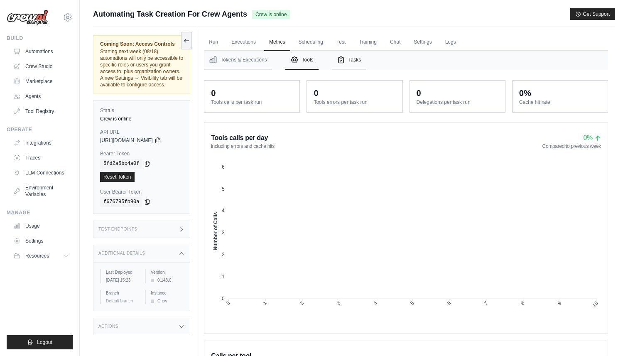
click at [344, 61] on icon "Tabs" at bounding box center [341, 60] width 8 height 8
click at [305, 60] on button "Tools" at bounding box center [301, 60] width 33 height 19
click at [253, 59] on button "Tokens & Executions" at bounding box center [238, 60] width 68 height 19
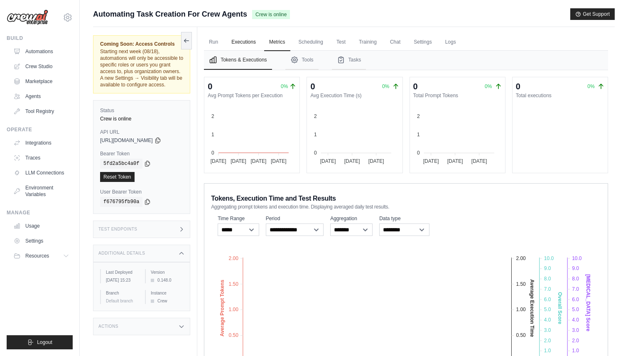
click at [250, 39] on link "Executions" at bounding box center [243, 42] width 34 height 17
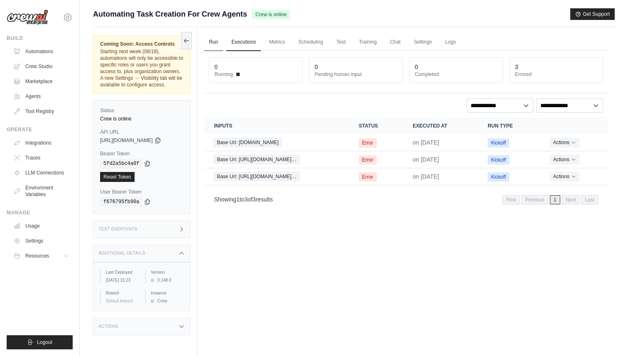
click at [214, 42] on link "Run" at bounding box center [213, 42] width 19 height 17
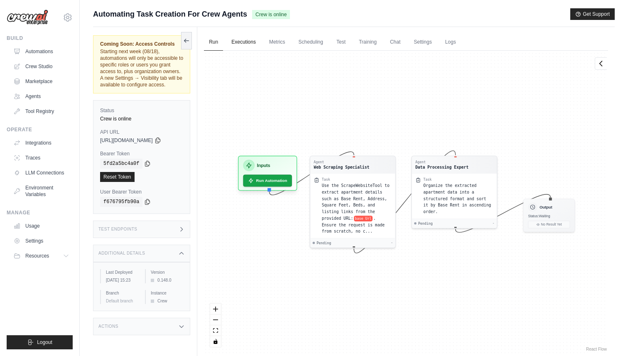
click at [247, 42] on link "Executions" at bounding box center [243, 42] width 34 height 17
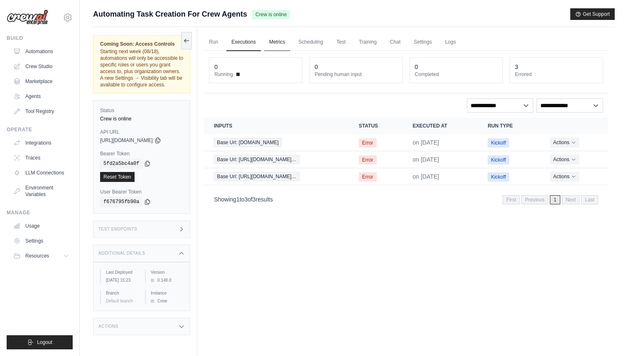
click at [275, 42] on link "Metrics" at bounding box center [277, 42] width 26 height 17
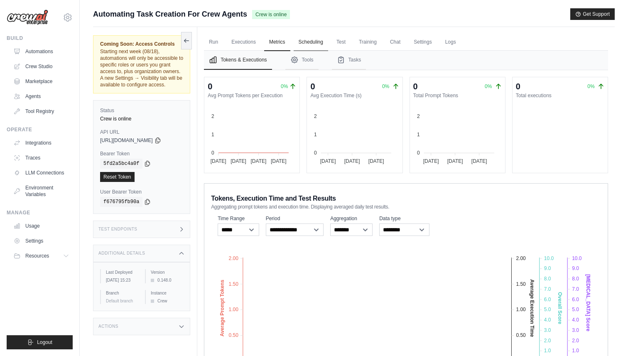
click at [313, 43] on link "Scheduling" at bounding box center [311, 42] width 34 height 17
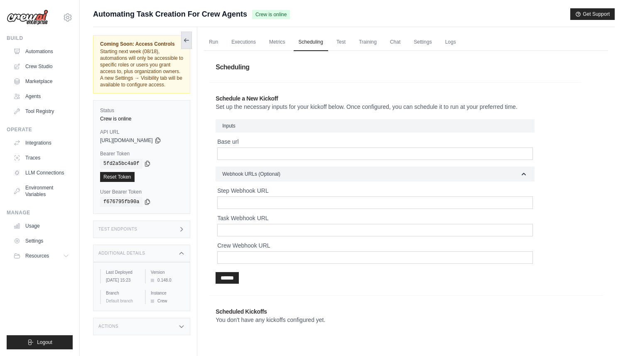
click at [186, 43] on icon at bounding box center [186, 40] width 7 height 7
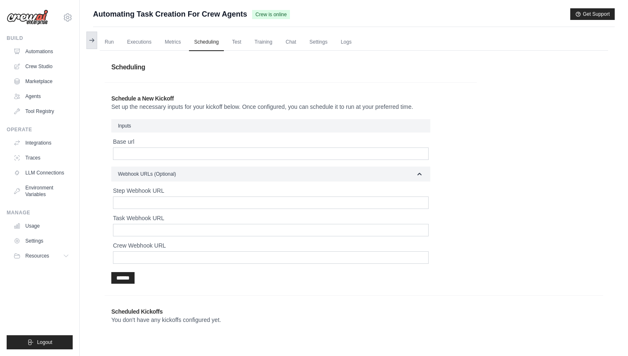
click at [89, 42] on icon at bounding box center [91, 40] width 7 height 7
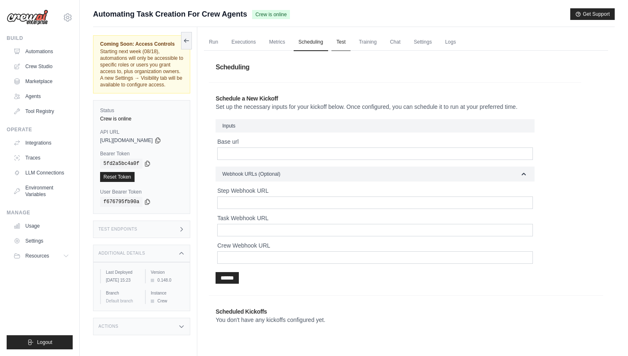
click at [335, 45] on link "Test" at bounding box center [340, 42] width 19 height 17
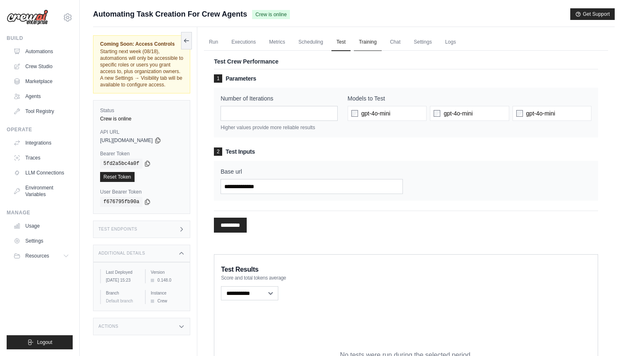
click at [369, 41] on link "Training" at bounding box center [368, 42] width 28 height 17
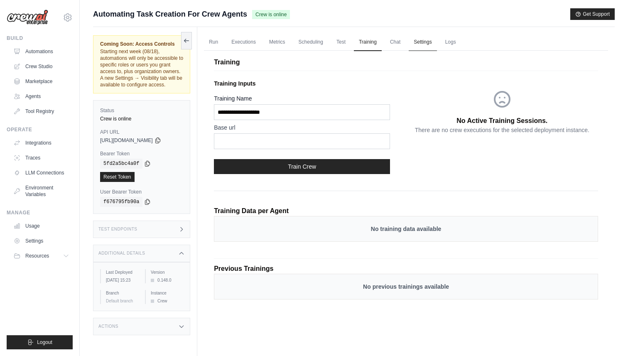
click at [410, 44] on link "Settings" at bounding box center [423, 42] width 28 height 17
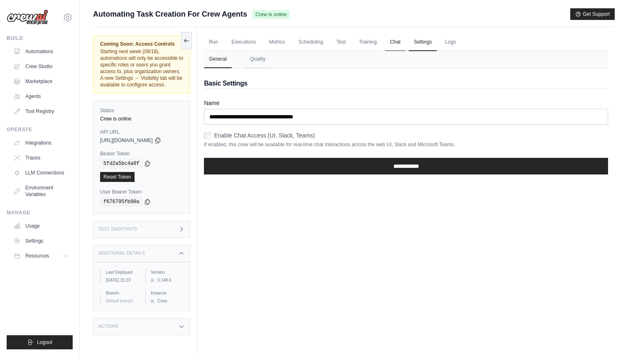
click at [396, 44] on link "Chat" at bounding box center [395, 42] width 20 height 17
click at [450, 43] on link "Logs" at bounding box center [450, 42] width 21 height 17
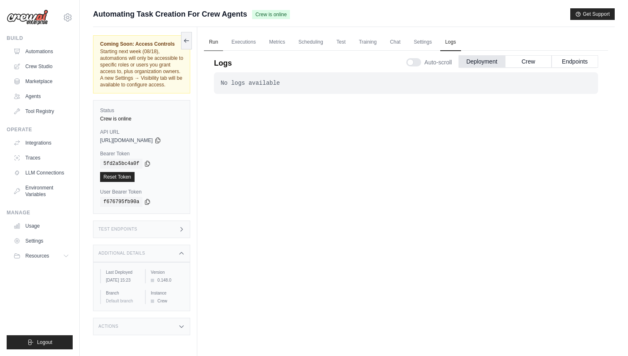
click at [212, 41] on link "Run" at bounding box center [213, 42] width 19 height 17
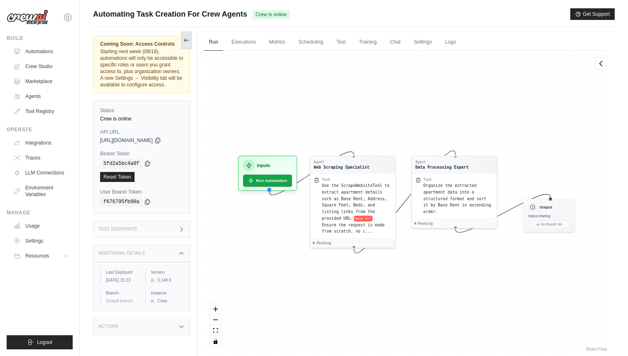
click at [183, 44] on button at bounding box center [186, 40] width 11 height 17
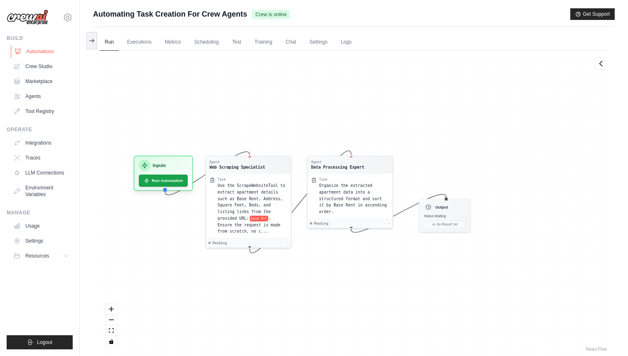
click at [52, 54] on link "Automations" at bounding box center [42, 51] width 63 height 13
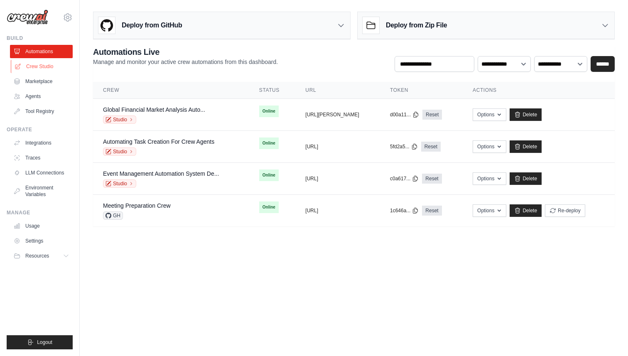
click at [48, 67] on link "Crew Studio" at bounding box center [42, 66] width 63 height 13
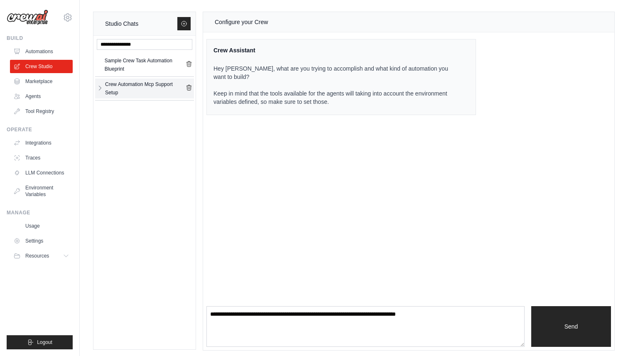
click at [103, 89] on icon "button" at bounding box center [100, 88] width 7 height 7
click at [52, 97] on link "Agents" at bounding box center [42, 96] width 63 height 13
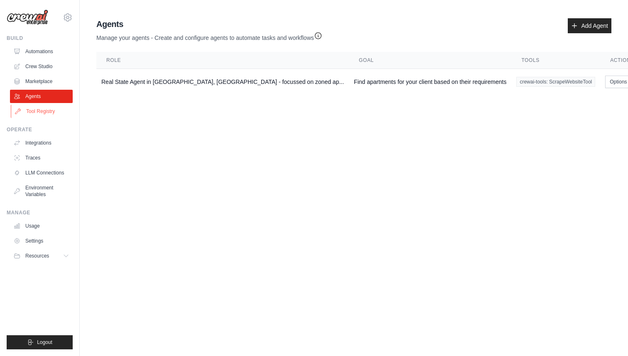
click at [50, 110] on link "Tool Registry" at bounding box center [42, 111] width 63 height 13
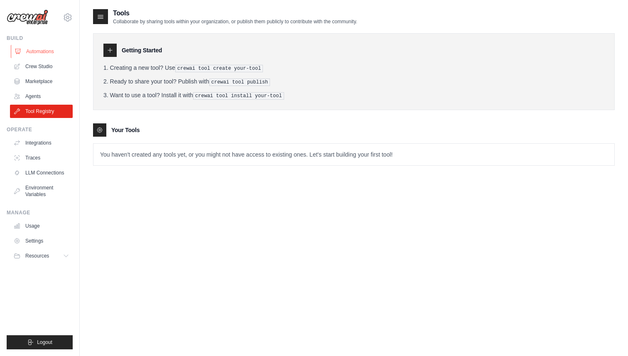
click at [54, 51] on link "Automations" at bounding box center [42, 51] width 63 height 13
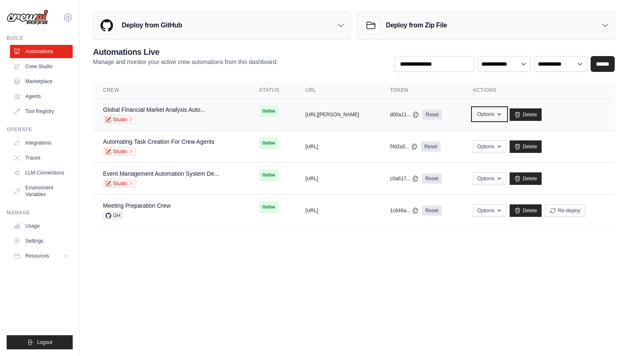
click at [502, 115] on icon "button" at bounding box center [499, 114] width 7 height 7
click at [52, 75] on link "Marketplace" at bounding box center [42, 81] width 63 height 13
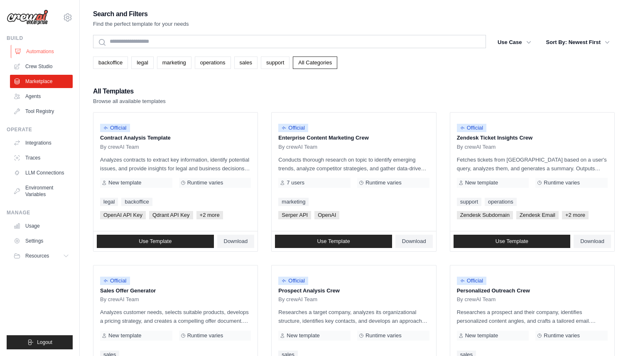
click at [44, 54] on link "Automations" at bounding box center [42, 51] width 63 height 13
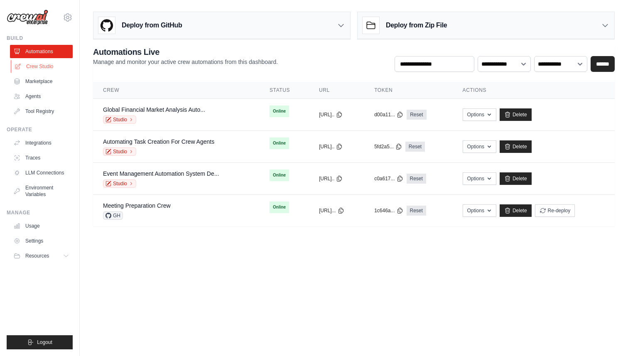
click at [44, 66] on link "Crew Studio" at bounding box center [42, 66] width 63 height 13
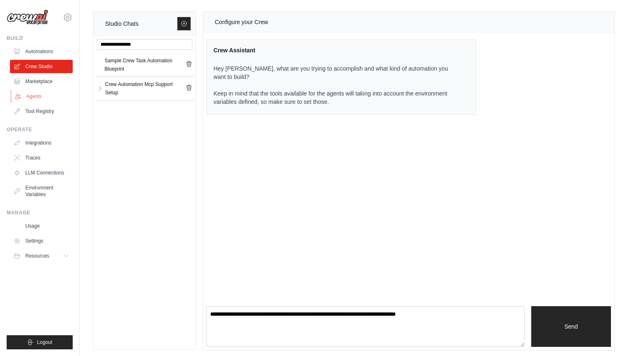
click at [43, 95] on link "Agents" at bounding box center [42, 96] width 63 height 13
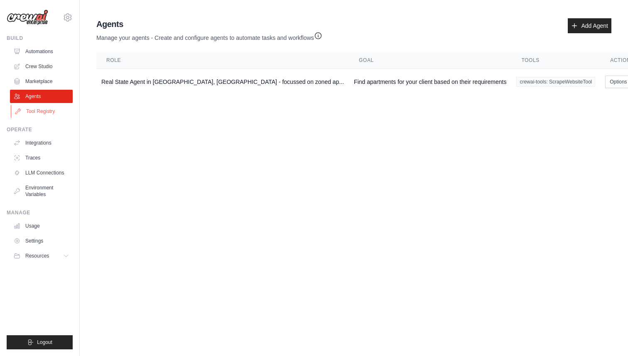
click at [40, 108] on link "Tool Registry" at bounding box center [42, 111] width 63 height 13
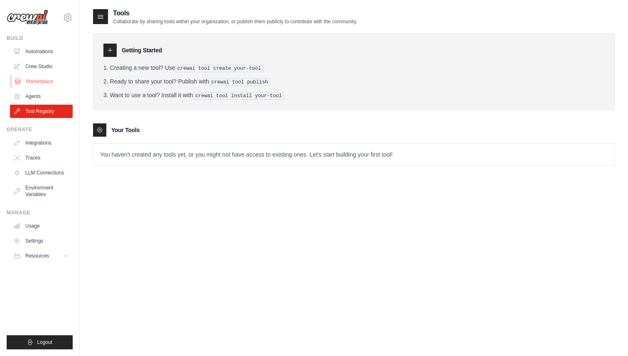
click at [45, 80] on link "Marketplace" at bounding box center [42, 81] width 63 height 13
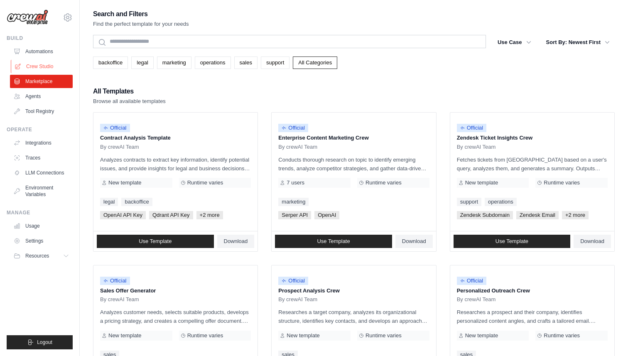
click at [46, 66] on link "Crew Studio" at bounding box center [42, 66] width 63 height 13
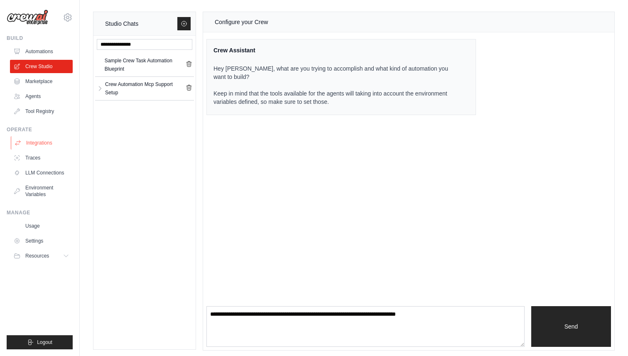
click at [34, 137] on link "Integrations" at bounding box center [42, 142] width 63 height 13
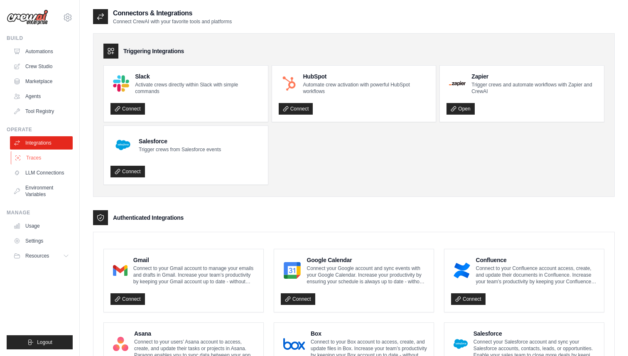
click at [34, 160] on link "Traces" at bounding box center [42, 157] width 63 height 13
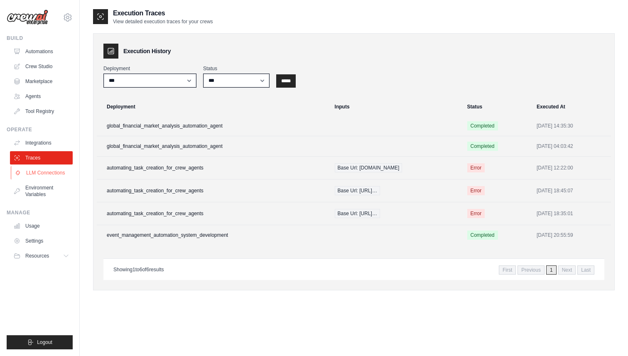
click at [34, 171] on link "LLM Connections" at bounding box center [42, 172] width 63 height 13
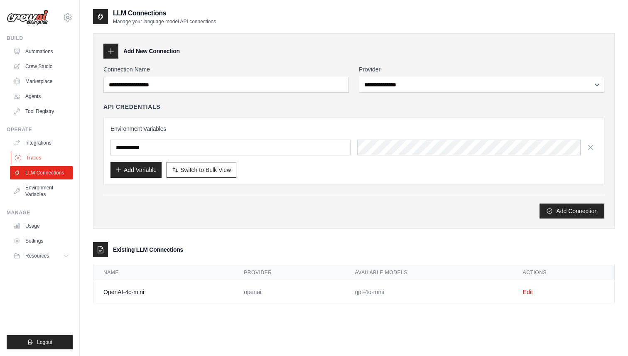
click at [39, 159] on link "Traces" at bounding box center [42, 157] width 63 height 13
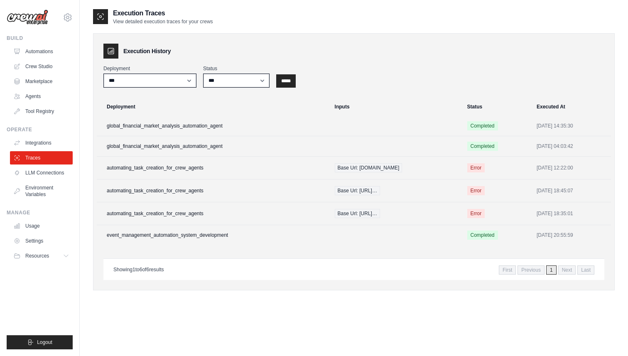
click at [39, 171] on link "LLM Connections" at bounding box center [41, 172] width 63 height 13
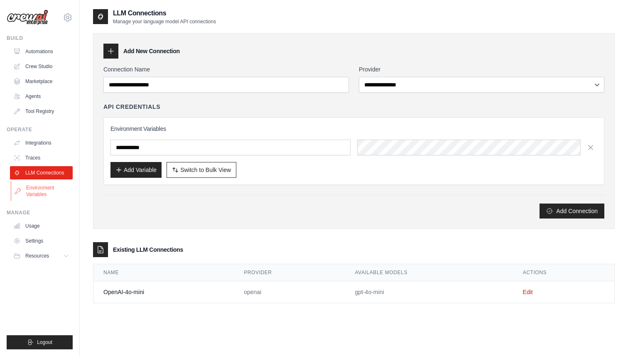
click at [39, 191] on link "Environment Variables" at bounding box center [42, 191] width 63 height 20
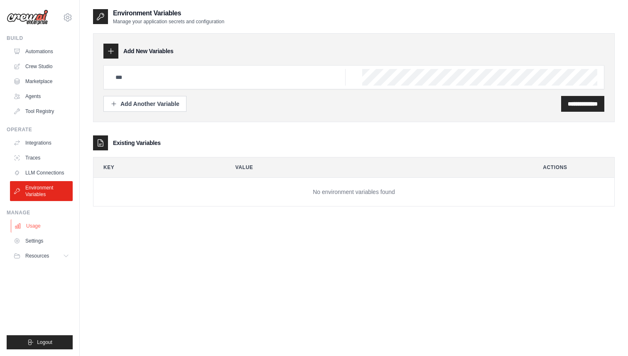
click at [32, 229] on link "Usage" at bounding box center [42, 225] width 63 height 13
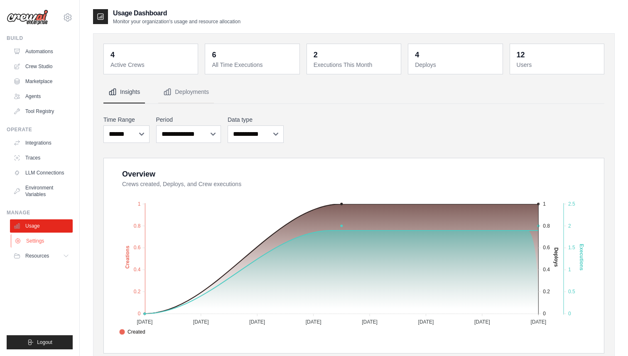
click at [32, 241] on link "Settings" at bounding box center [42, 240] width 63 height 13
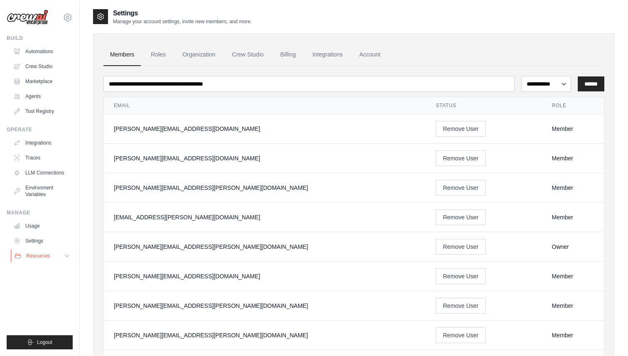
click at [32, 256] on span "Resources" at bounding box center [38, 255] width 24 height 7
click at [35, 255] on span "Resources" at bounding box center [38, 255] width 24 height 7
click at [37, 236] on link "Settings" at bounding box center [42, 240] width 63 height 13
click at [37, 228] on link "Usage" at bounding box center [41, 225] width 63 height 13
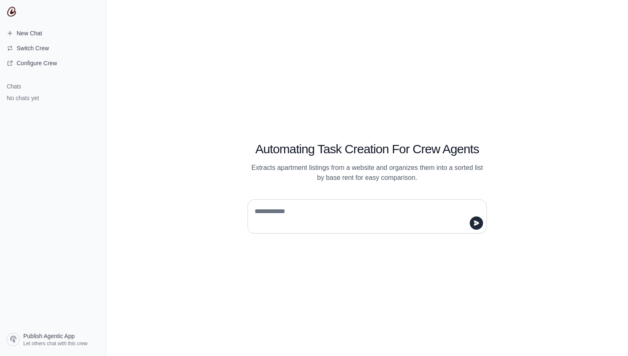
click at [283, 147] on h1 "Automating Task Creation For Crew Agents" at bounding box center [366, 149] width 239 height 15
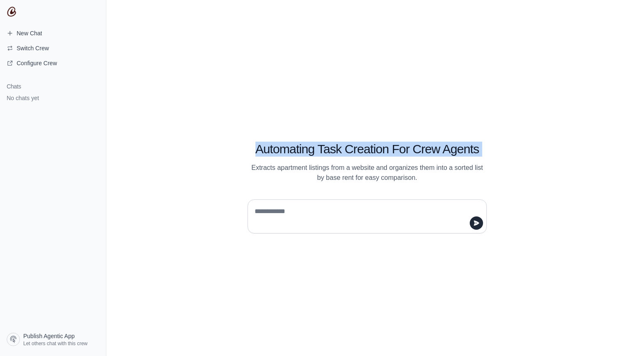
click at [283, 147] on h1 "Automating Task Creation For Crew Agents" at bounding box center [366, 149] width 239 height 15
click at [283, 146] on h1 "Automating Task Creation For Crew Agents" at bounding box center [366, 149] width 239 height 15
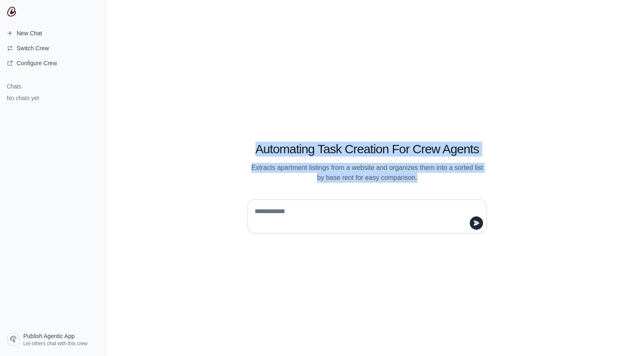
drag, startPoint x: 283, startPoint y: 146, endPoint x: 415, endPoint y: 182, distance: 136.8
click at [415, 182] on div "Automating Task Creation For Crew Agents Extracts apartment listings from a web…" at bounding box center [367, 152] width 279 height 60
click at [415, 182] on p "Extracts apartment listings from a website and organizes them into a sorted lis…" at bounding box center [366, 173] width 239 height 20
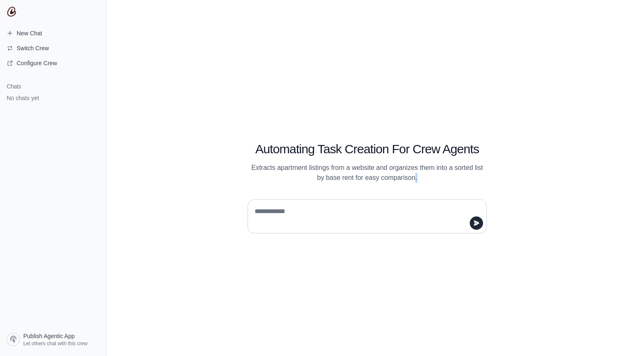
click at [415, 182] on p "Extracts apartment listings from a website and organizes them into a sorted lis…" at bounding box center [366, 173] width 239 height 20
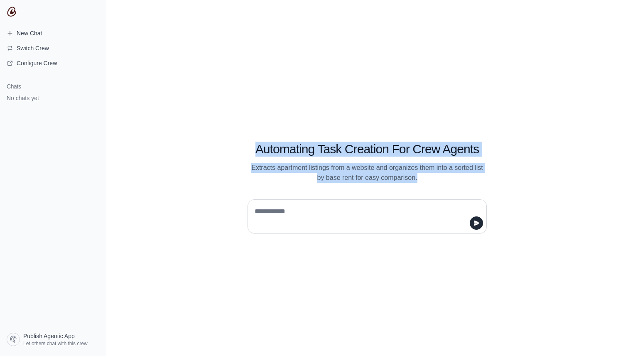
drag, startPoint x: 415, startPoint y: 182, endPoint x: 383, endPoint y: 152, distance: 44.0
click at [383, 152] on div "Automating Task Creation For Crew Agents Extracts apartment listings from a web…" at bounding box center [367, 152] width 279 height 60
click at [383, 152] on h1 "Automating Task Creation For Crew Agents" at bounding box center [366, 149] width 239 height 15
